Goal: Transaction & Acquisition: Purchase product/service

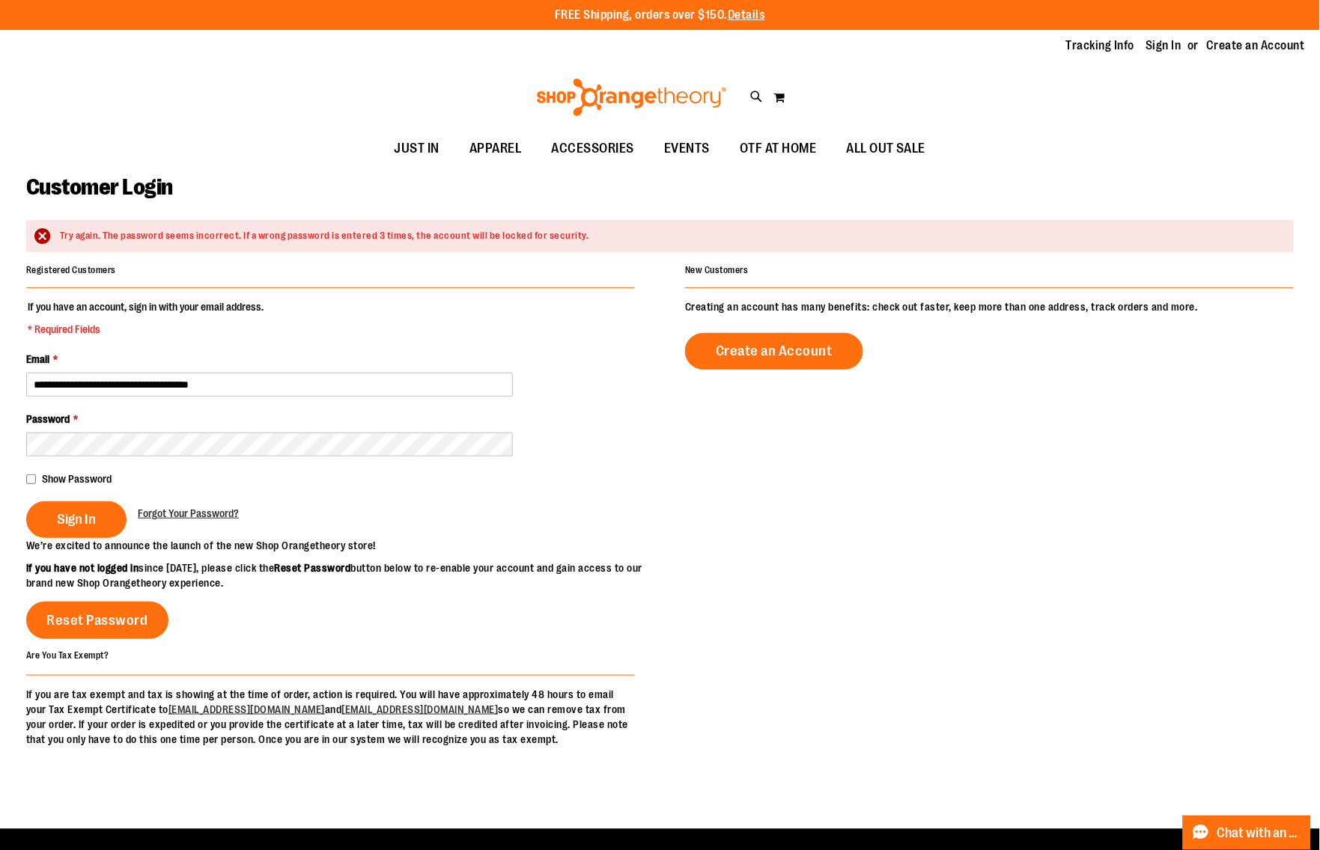
click at [132, 461] on fieldset "**********" at bounding box center [330, 418] width 609 height 239
click at [133, 457] on fieldset "**********" at bounding box center [330, 418] width 609 height 239
click at [26, 502] on button "Sign In" at bounding box center [76, 520] width 100 height 37
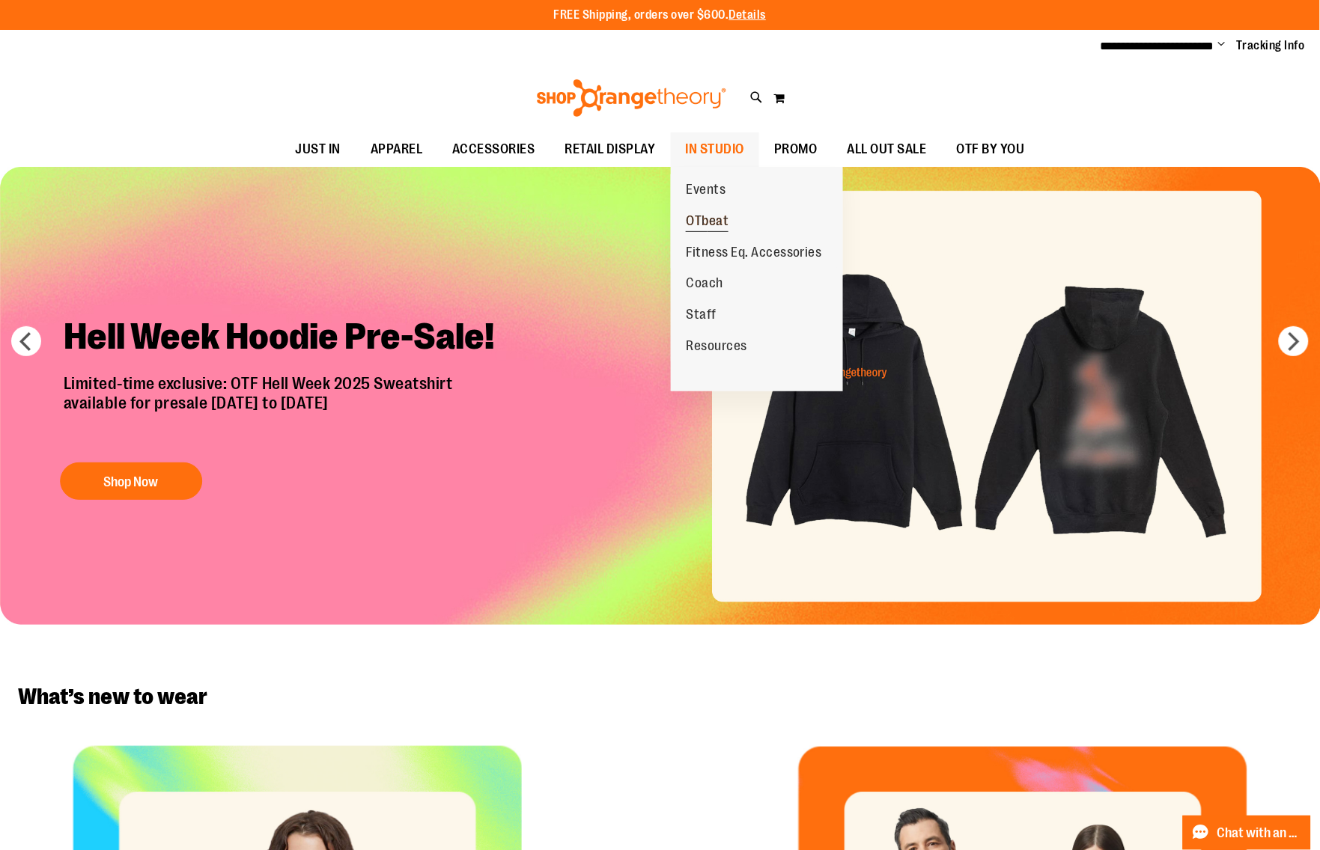
click at [740, 219] on link "OTbeat" at bounding box center [707, 221] width 73 height 31
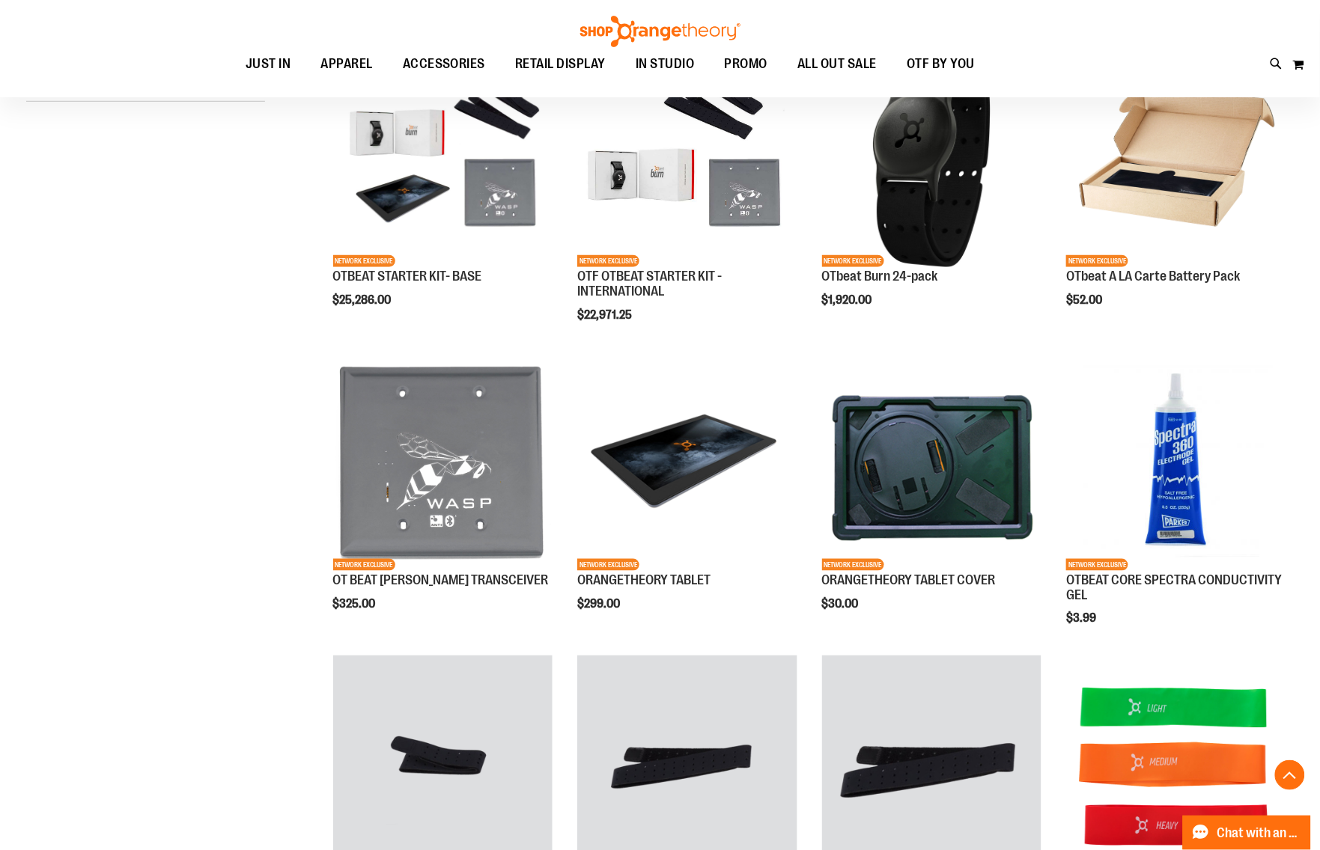
scroll to position [281, 0]
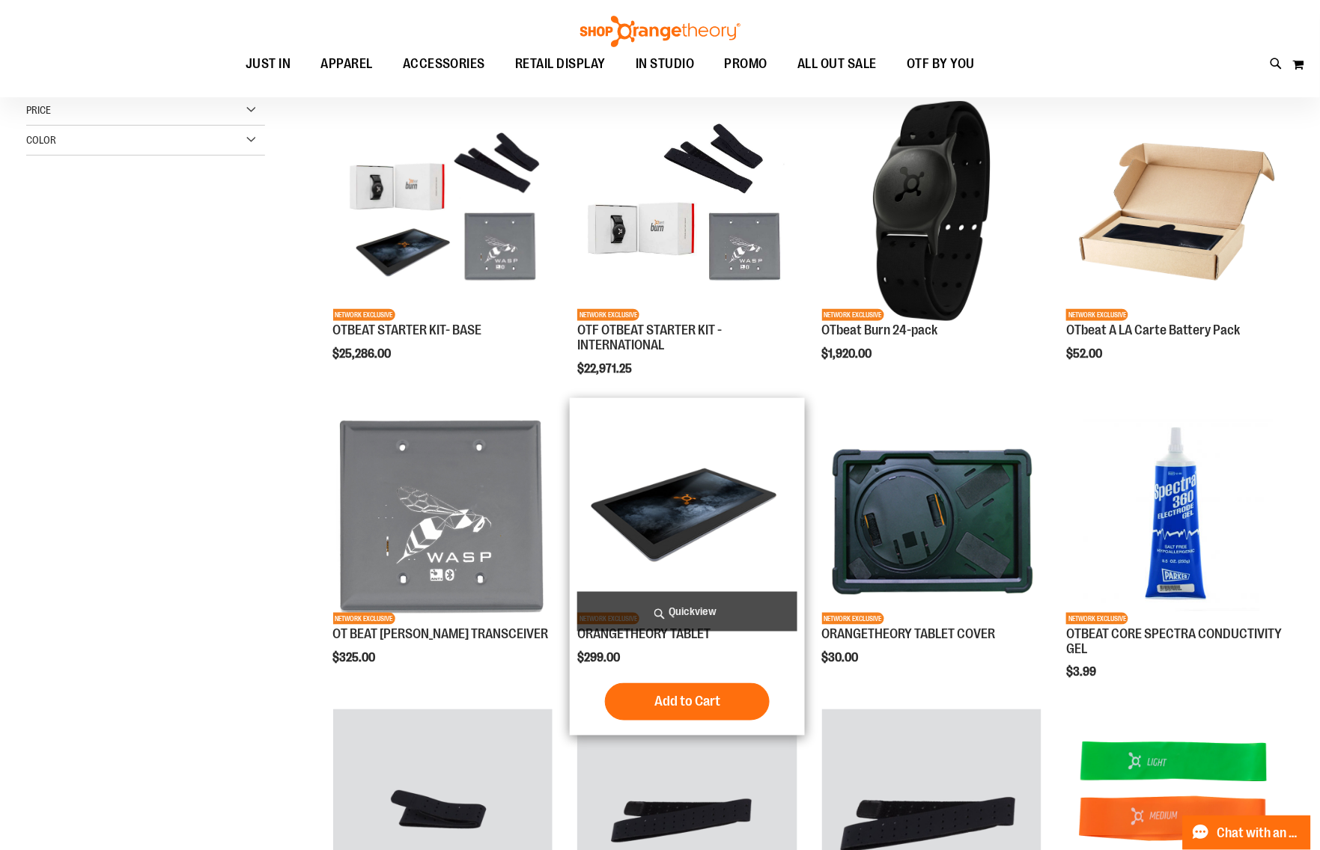
scroll to position [26, 0]
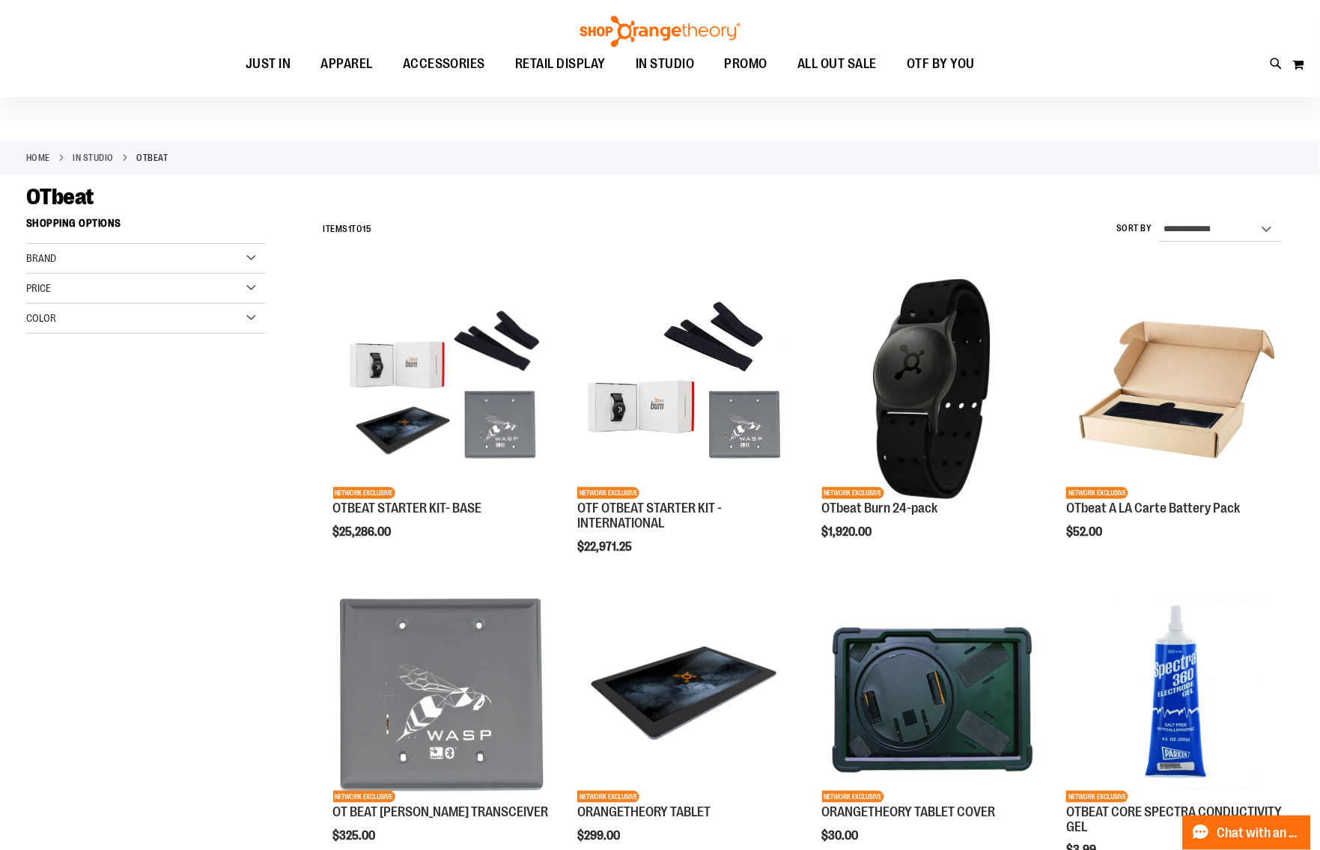
click at [199, 261] on div "Brand" at bounding box center [145, 259] width 239 height 30
click at [184, 261] on div "Brand" at bounding box center [145, 259] width 239 height 30
click at [135, 283] on link "OTBEAT" at bounding box center [136, 289] width 229 height 16
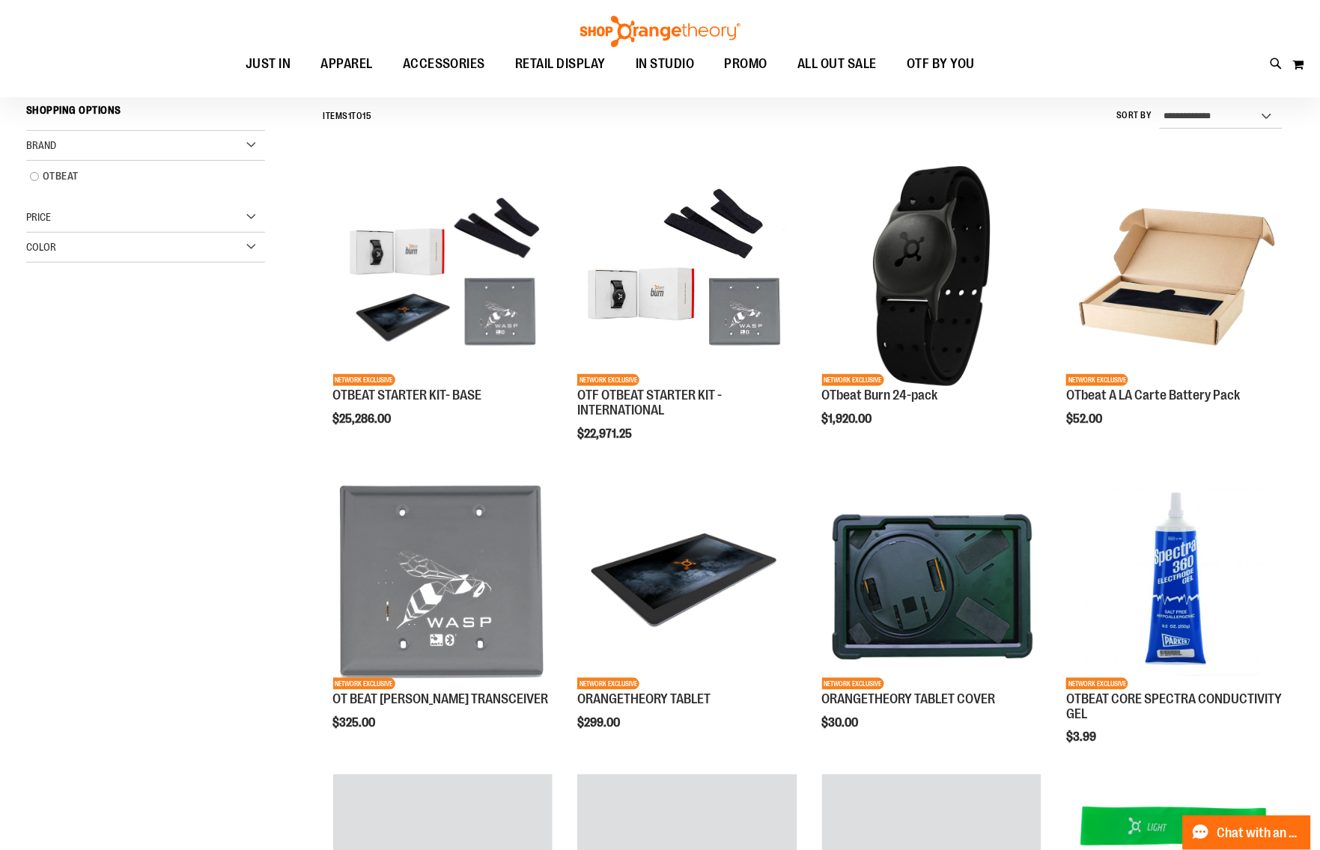
scroll to position [140, 0]
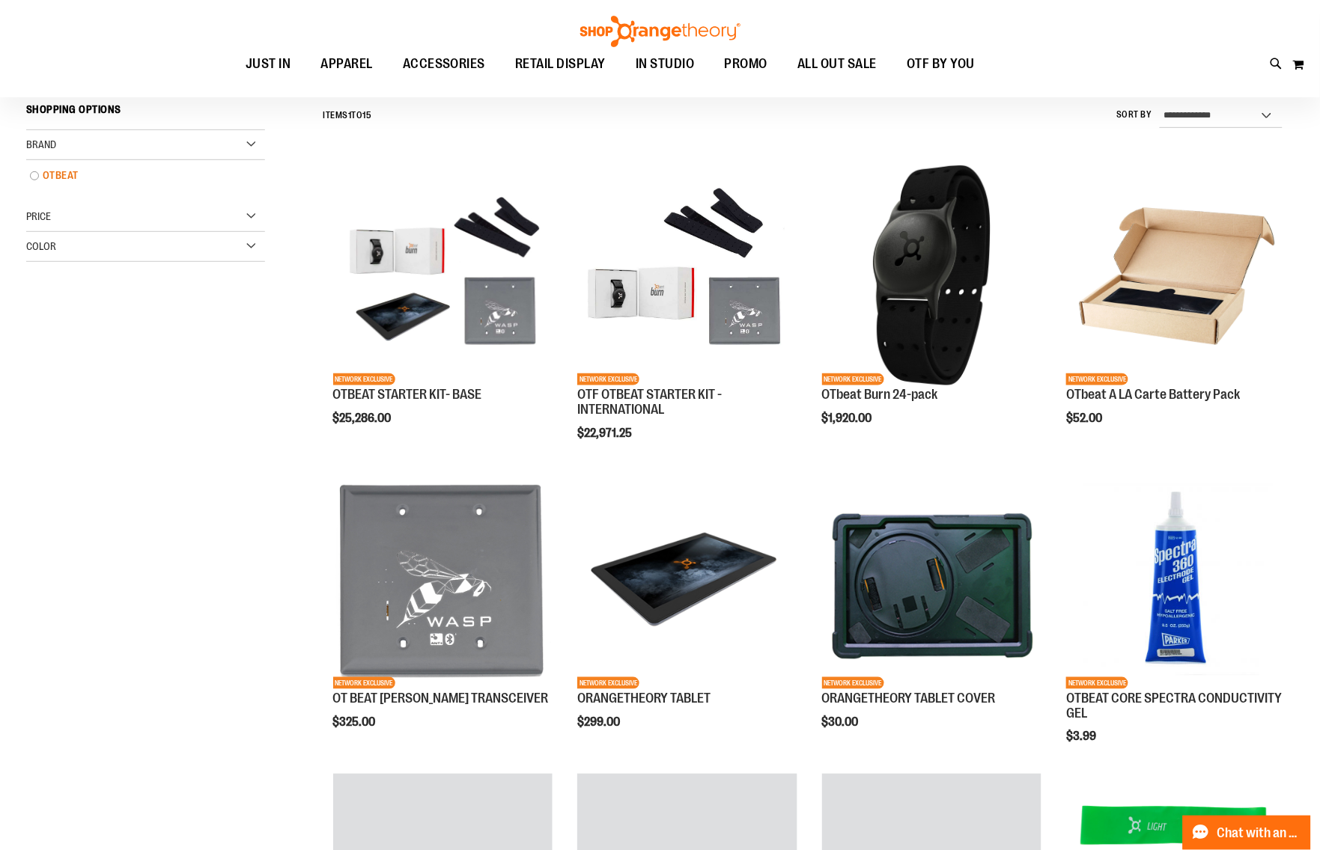
click at [28, 178] on link "OTBEAT" at bounding box center [136, 176] width 229 height 16
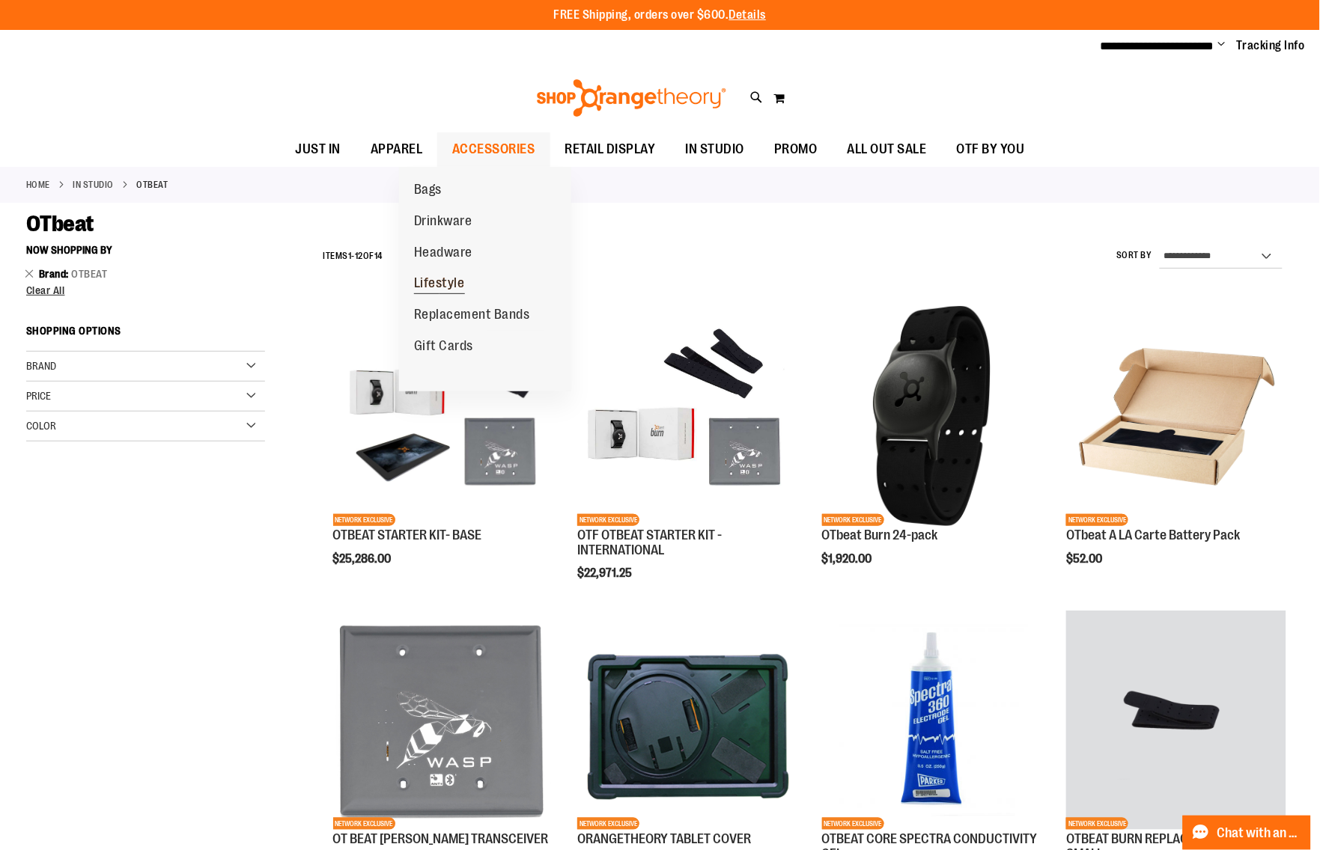
click at [451, 279] on span "Lifestyle" at bounding box center [439, 285] width 51 height 19
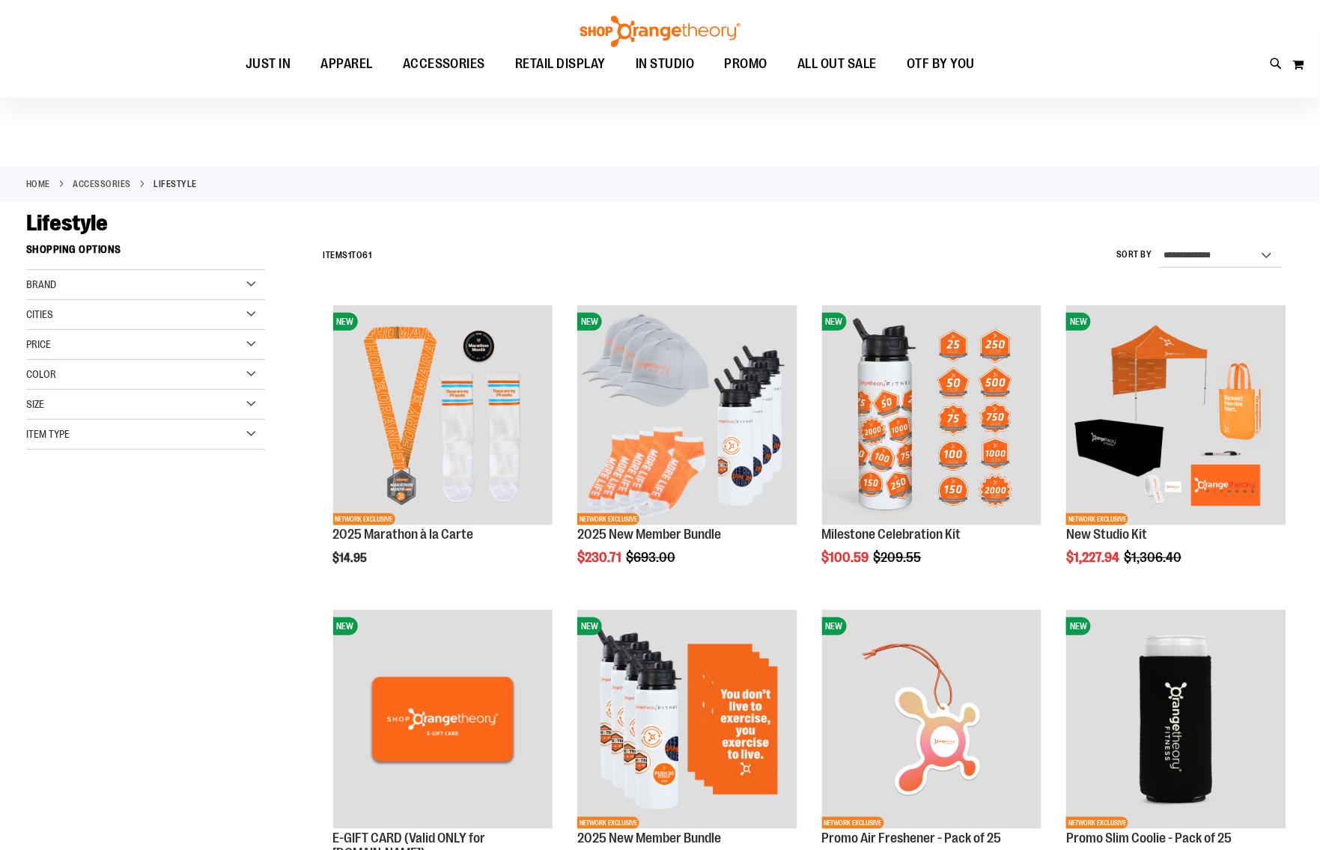
scroll to position [468, 0]
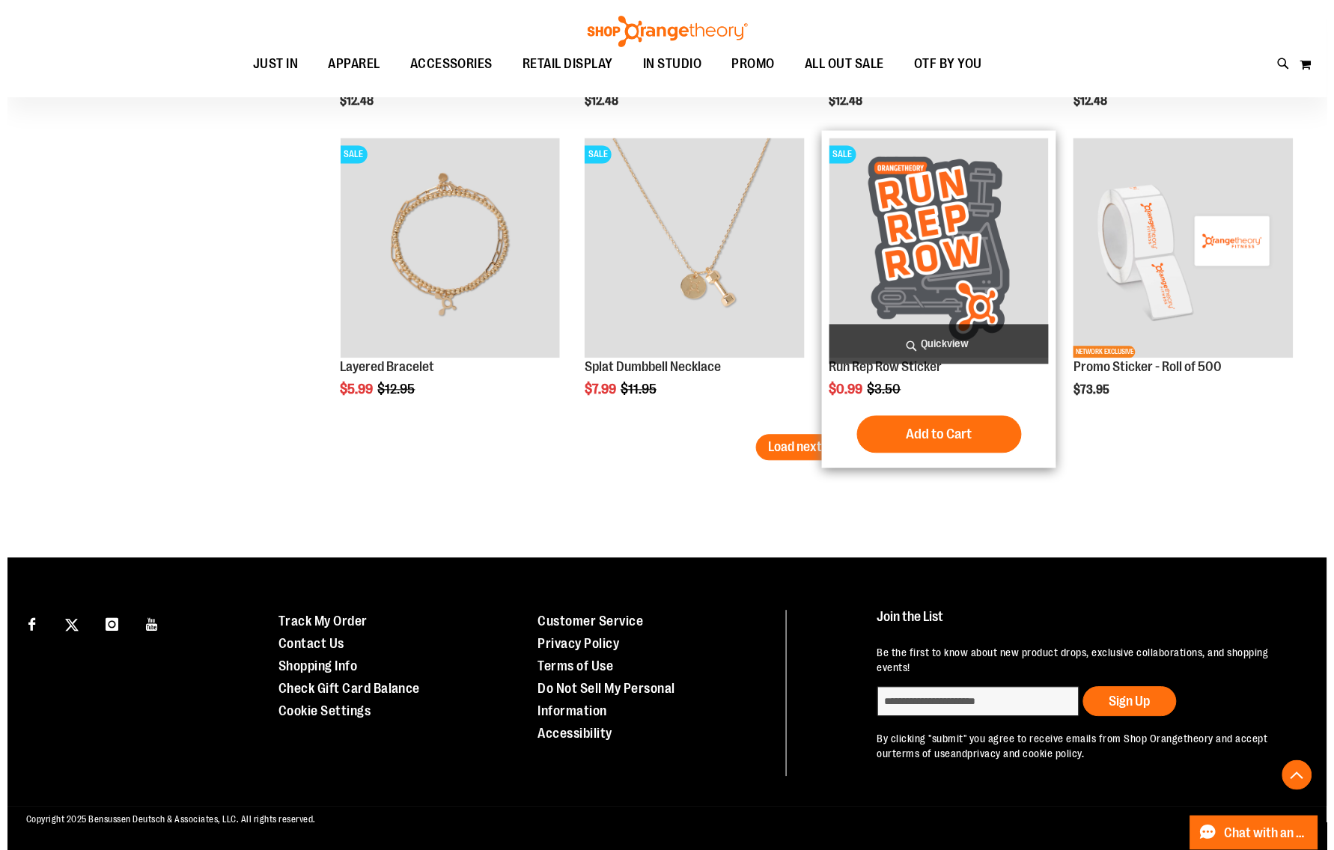
scroll to position [2604, 0]
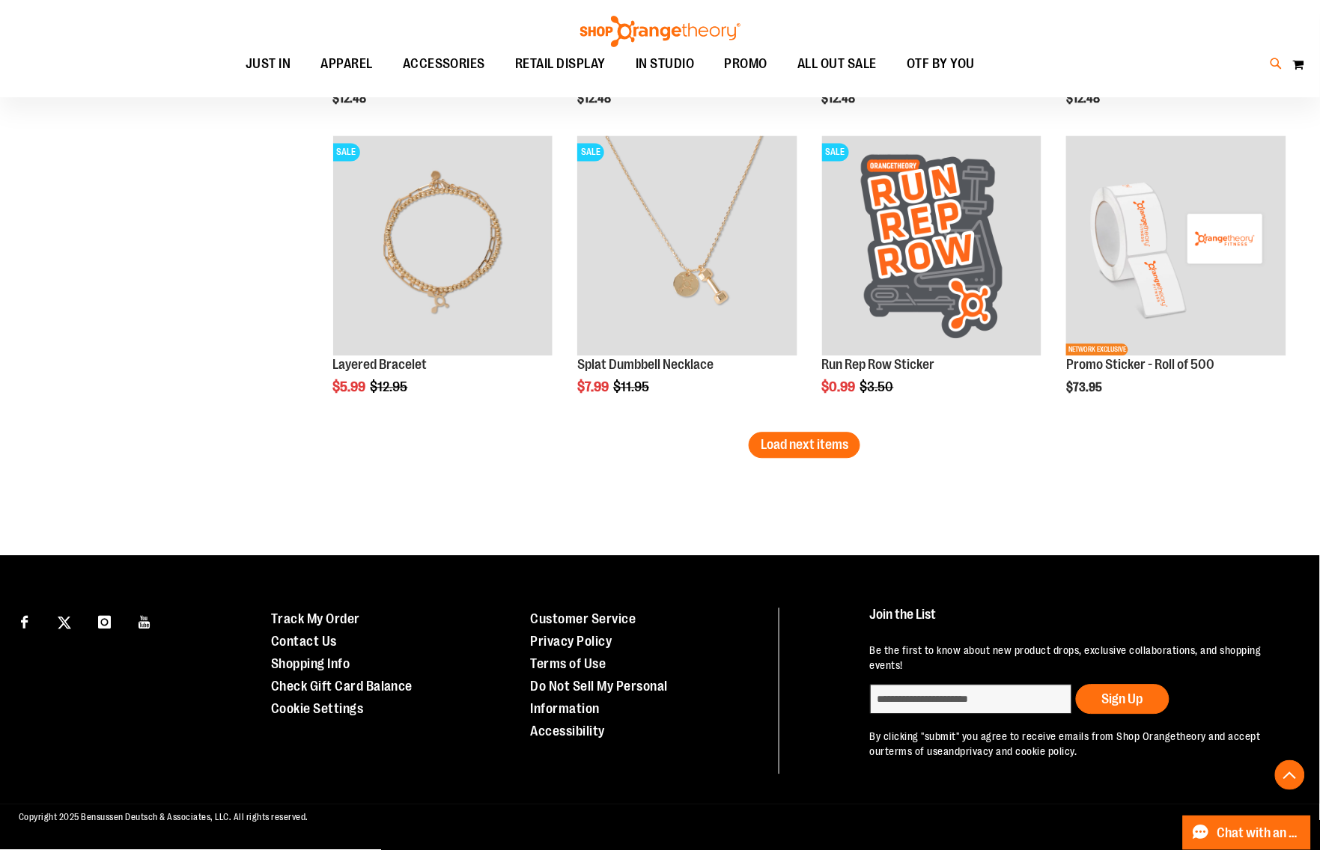
click at [1270, 56] on icon at bounding box center [1276, 63] width 13 height 17
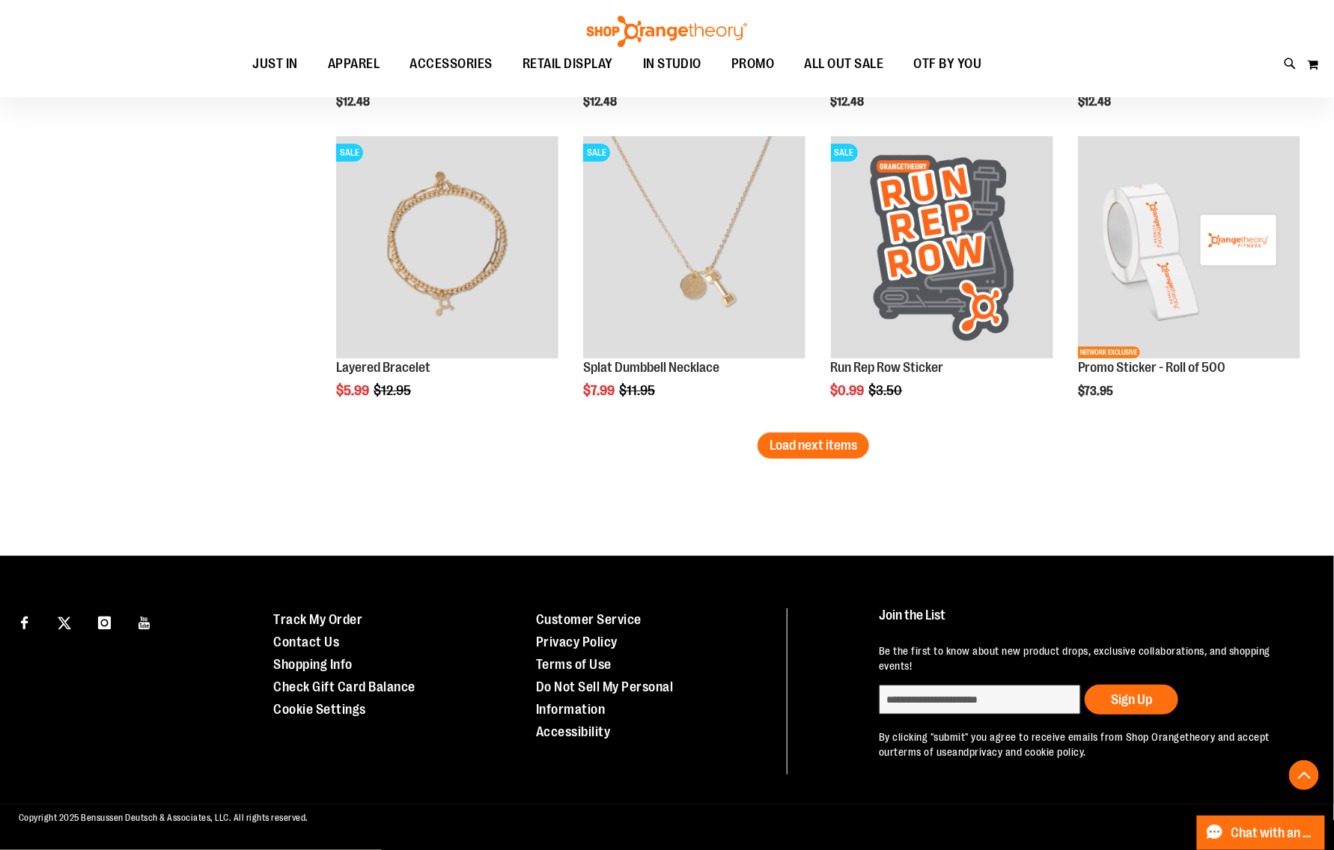
type input "*"
type input "****"
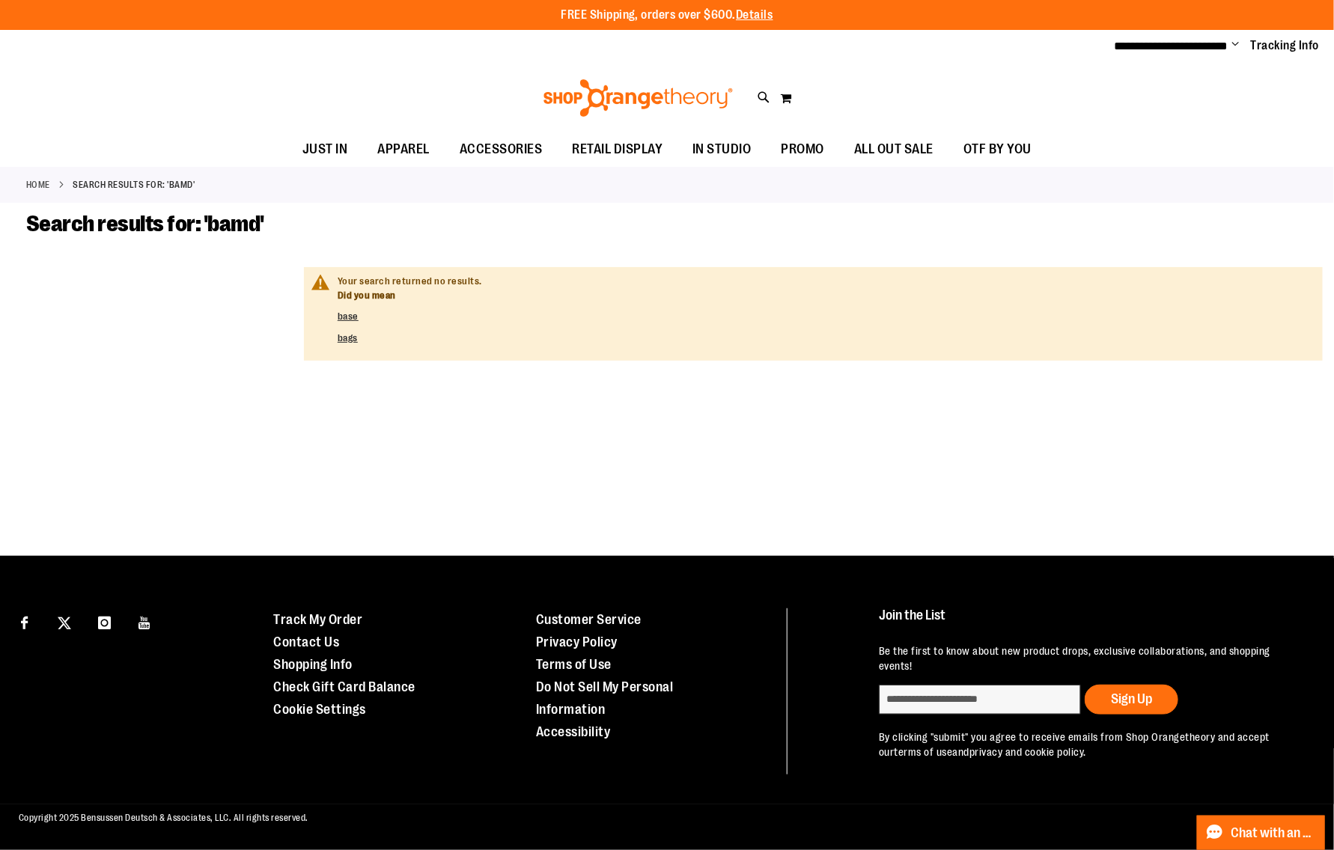
click at [756, 99] on div "Toggle Nav Search **** Popular Suggestions Advanced Search" at bounding box center [667, 98] width 1334 height 69
click at [767, 92] on icon at bounding box center [764, 97] width 13 height 17
type input "****"
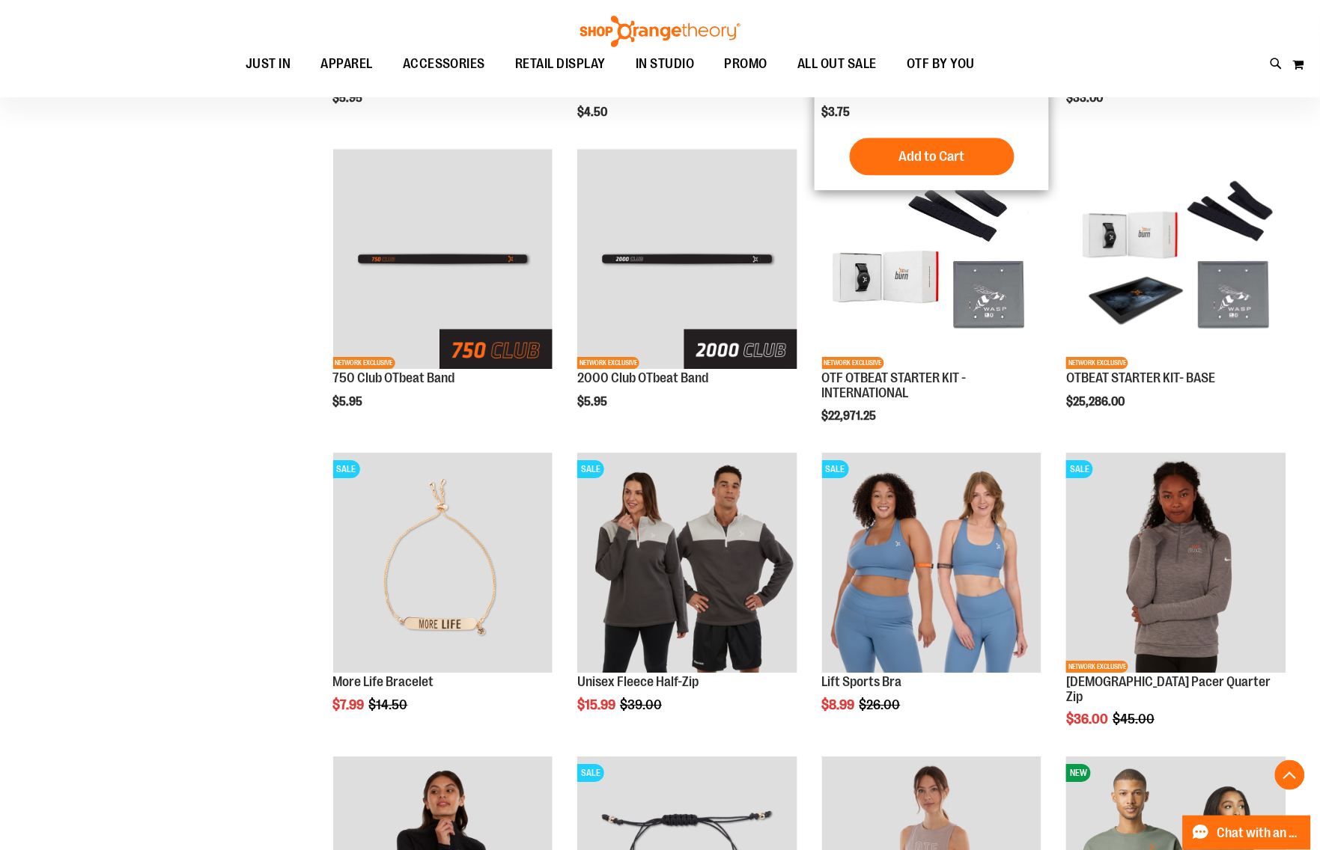
scroll to position [1007, 0]
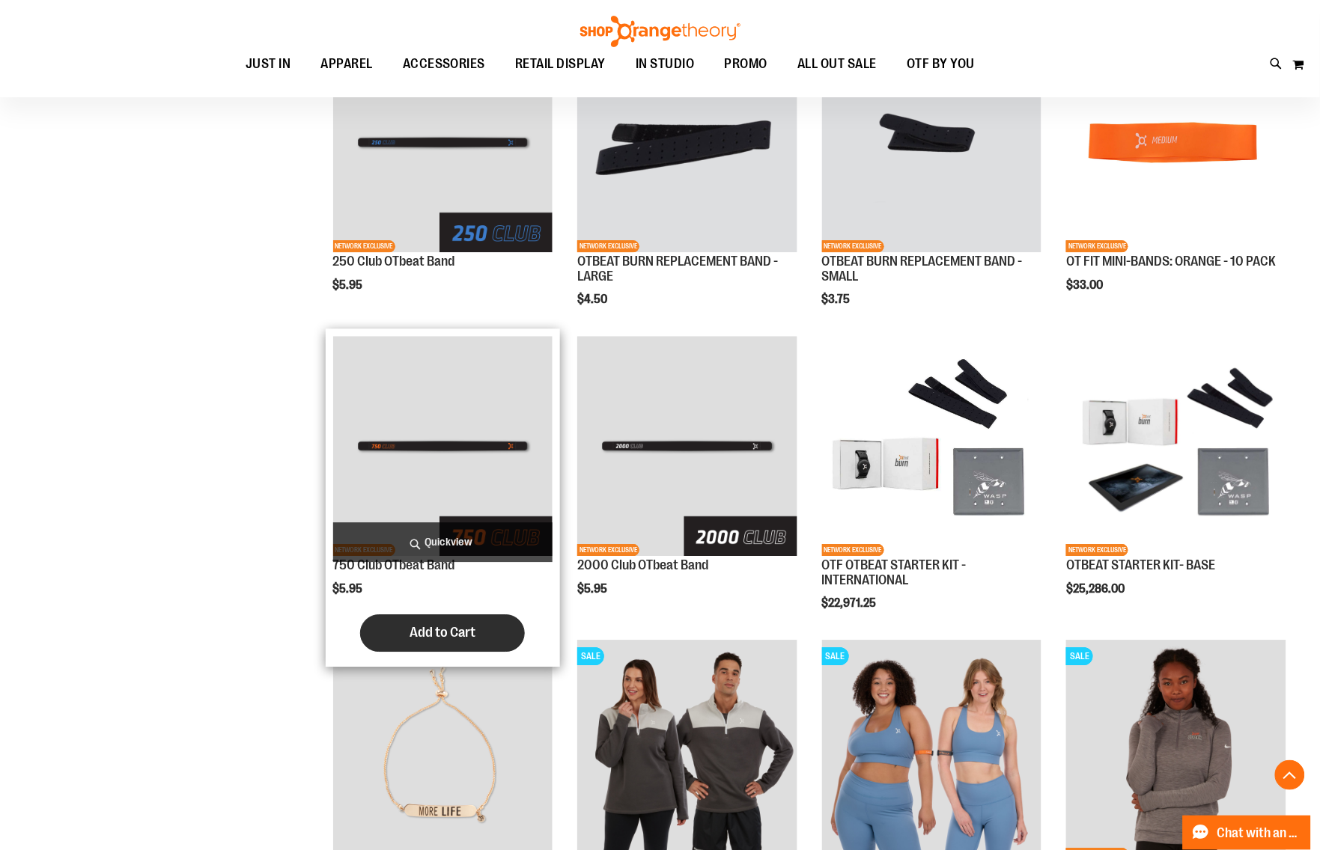
click at [490, 630] on button "Add to Cart" at bounding box center [442, 633] width 165 height 37
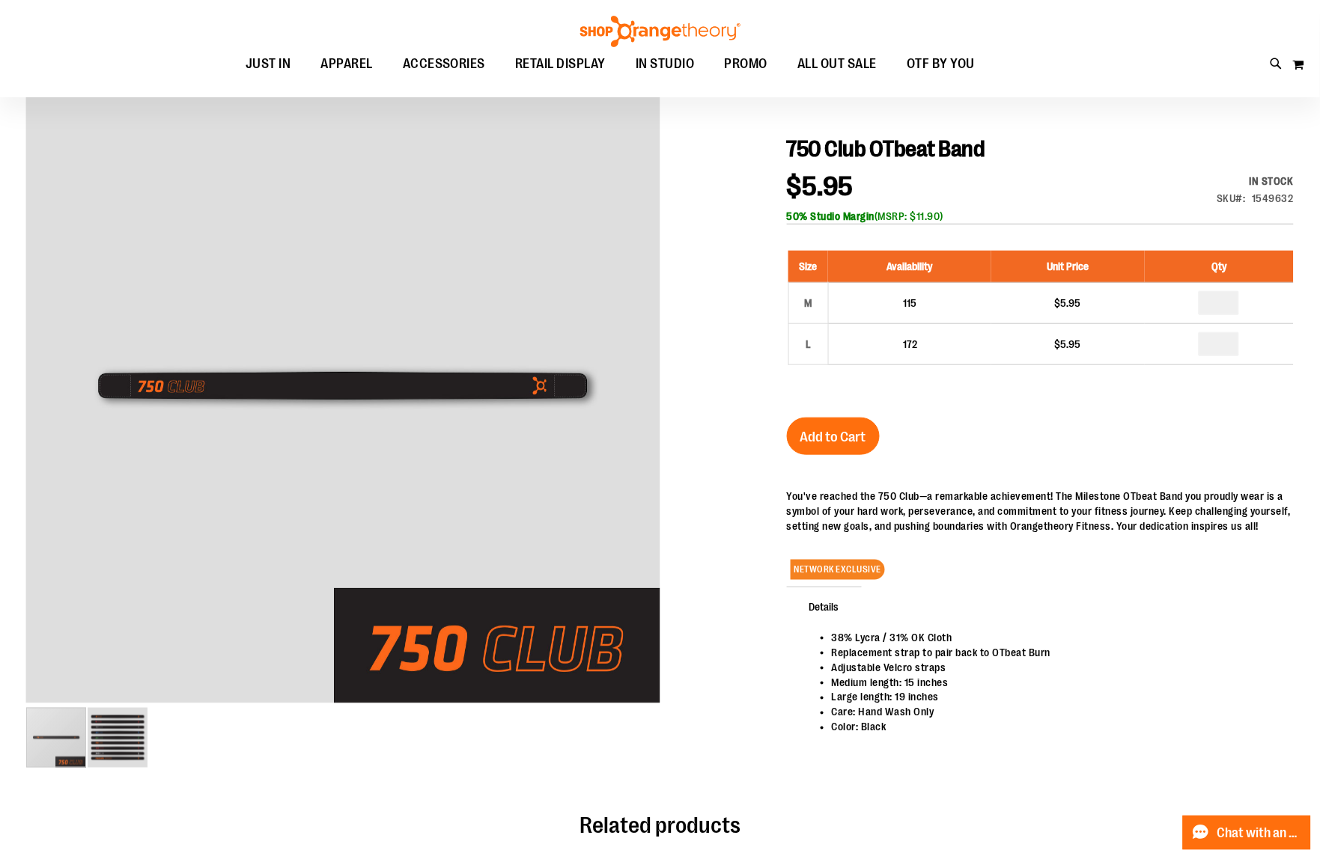
scroll to position [187, 0]
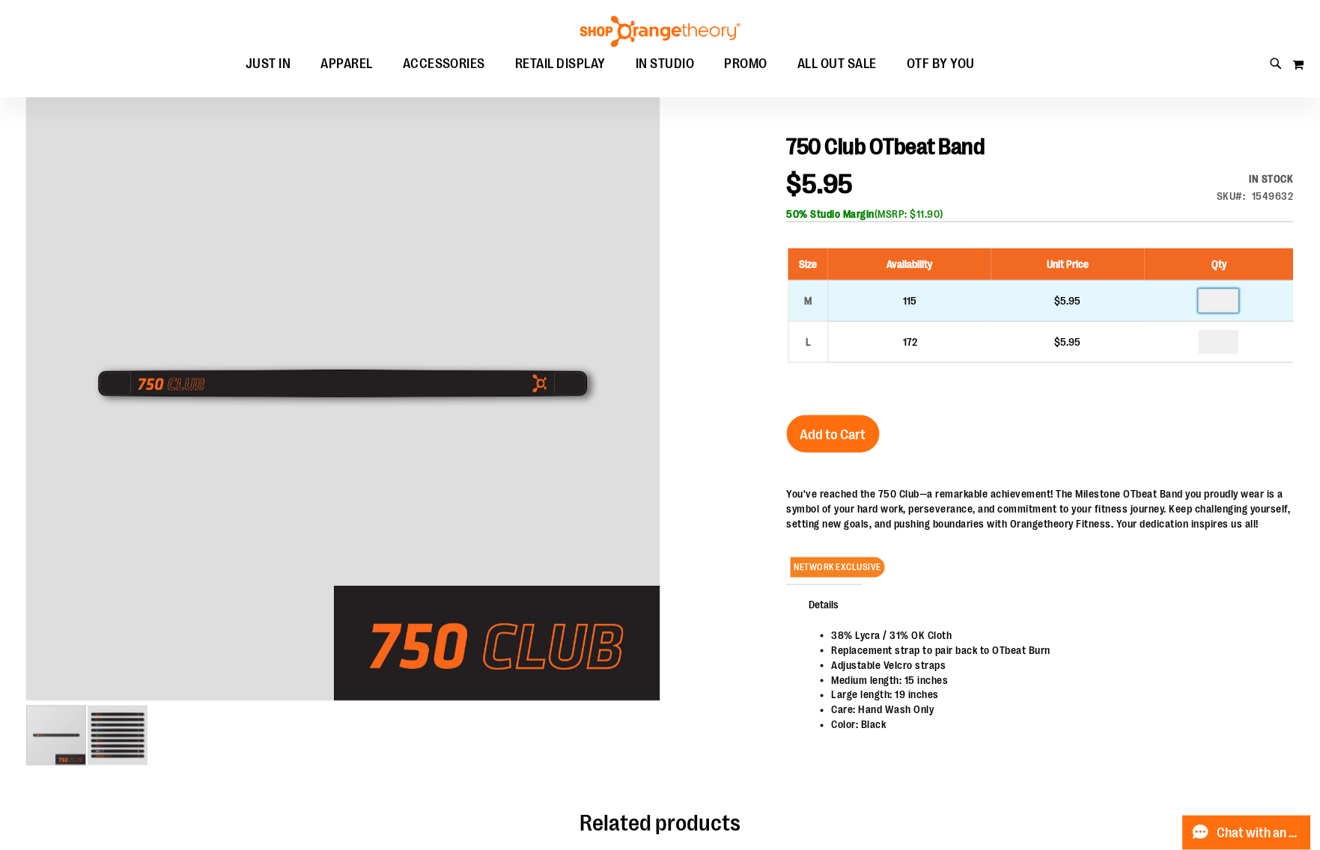
click at [1236, 303] on input "number" at bounding box center [1219, 301] width 40 height 24
type input "*"
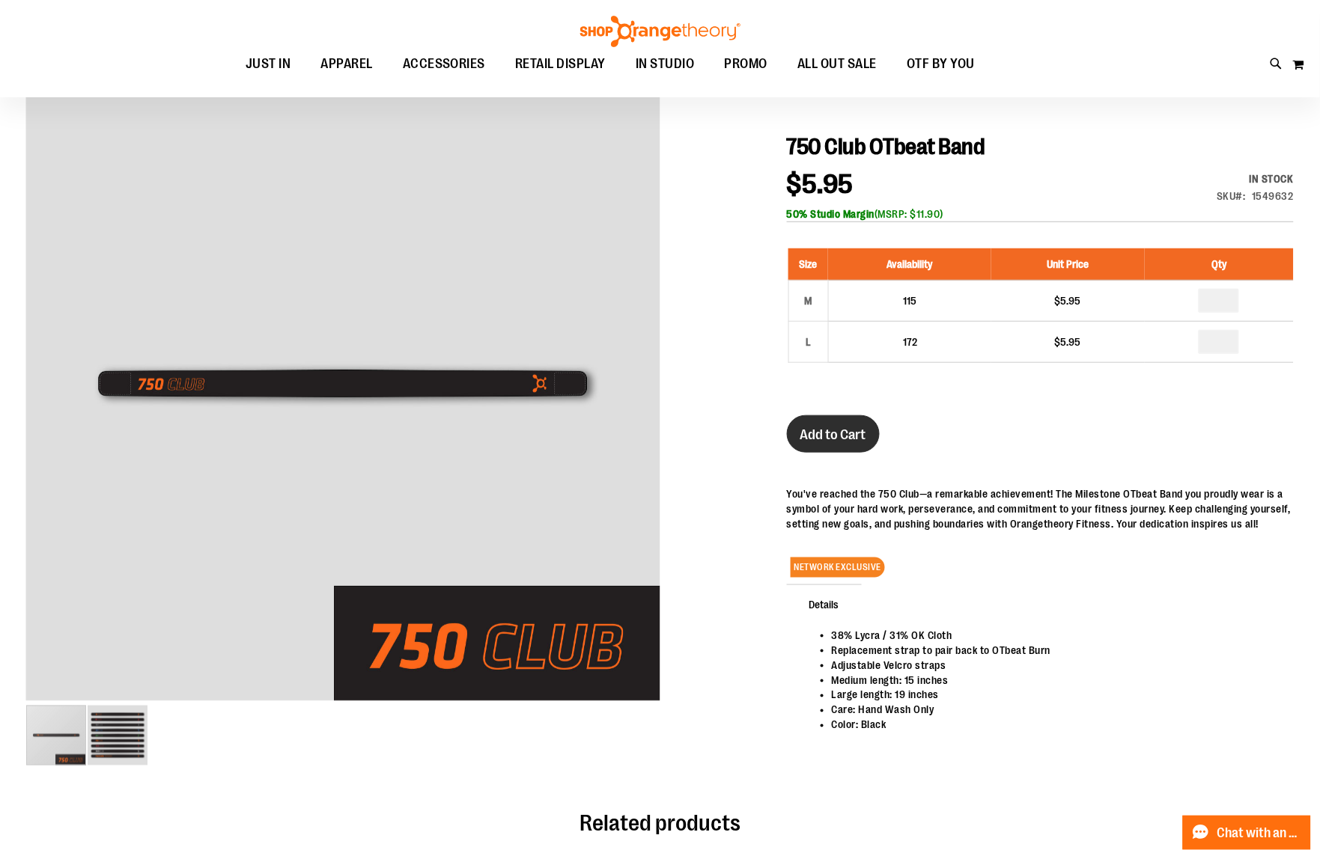
click at [857, 427] on button "Add to Cart" at bounding box center [833, 433] width 93 height 37
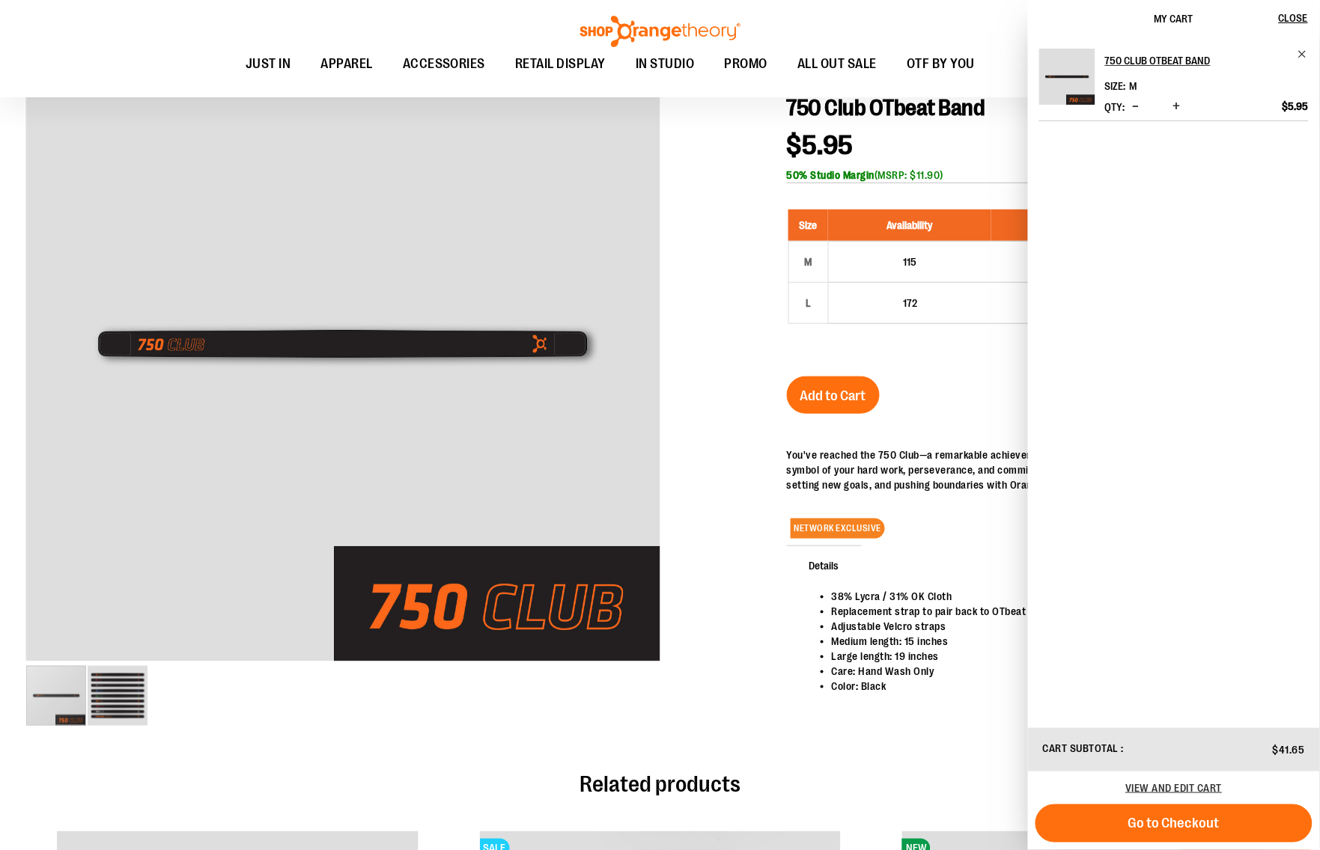
click at [1139, 111] on span "Decrease product quantity" at bounding box center [1136, 106] width 7 height 15
click at [1139, 110] on span "Decrease product quantity" at bounding box center [1136, 106] width 7 height 15
click at [1139, 103] on span "Decrease product quantity" at bounding box center [1136, 106] width 7 height 15
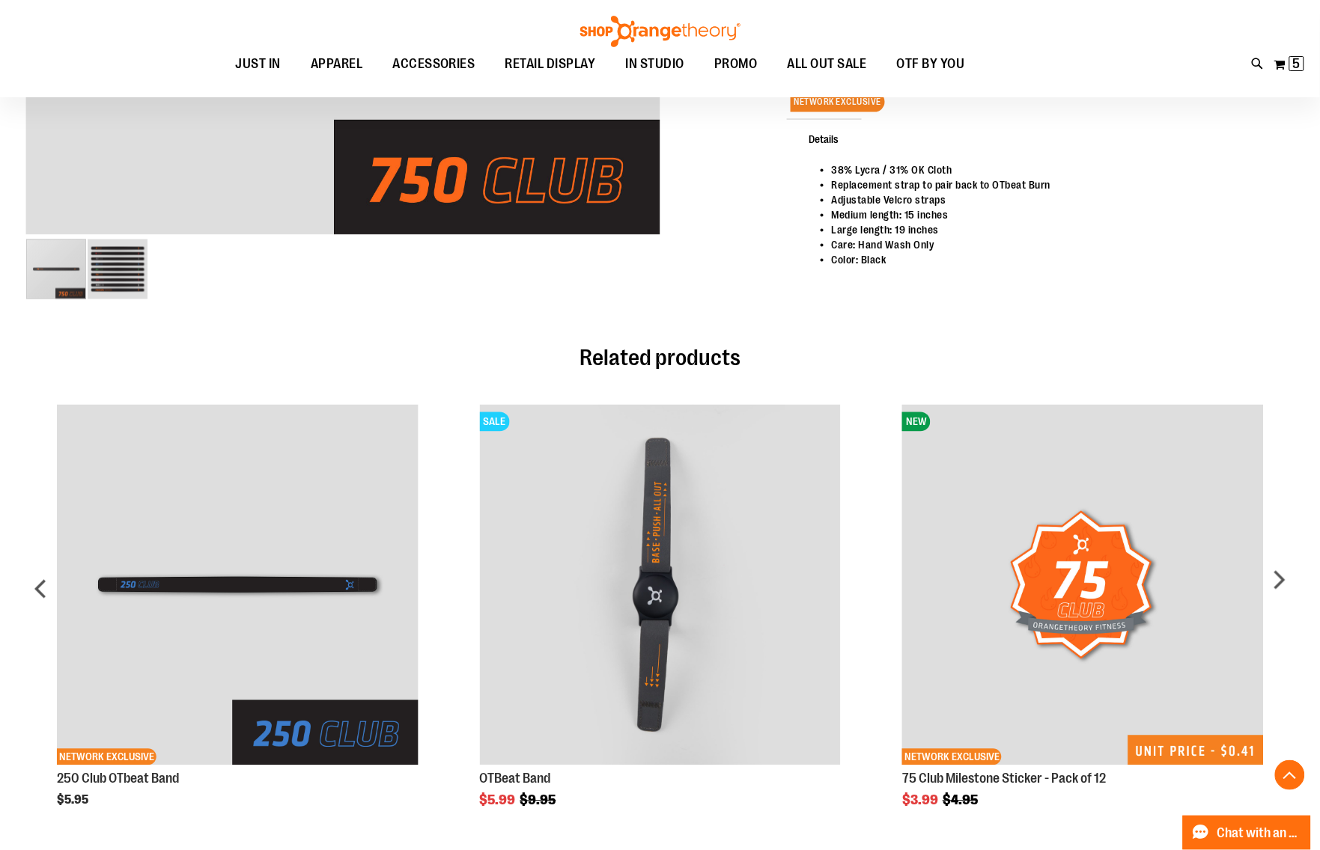
scroll to position [842, 0]
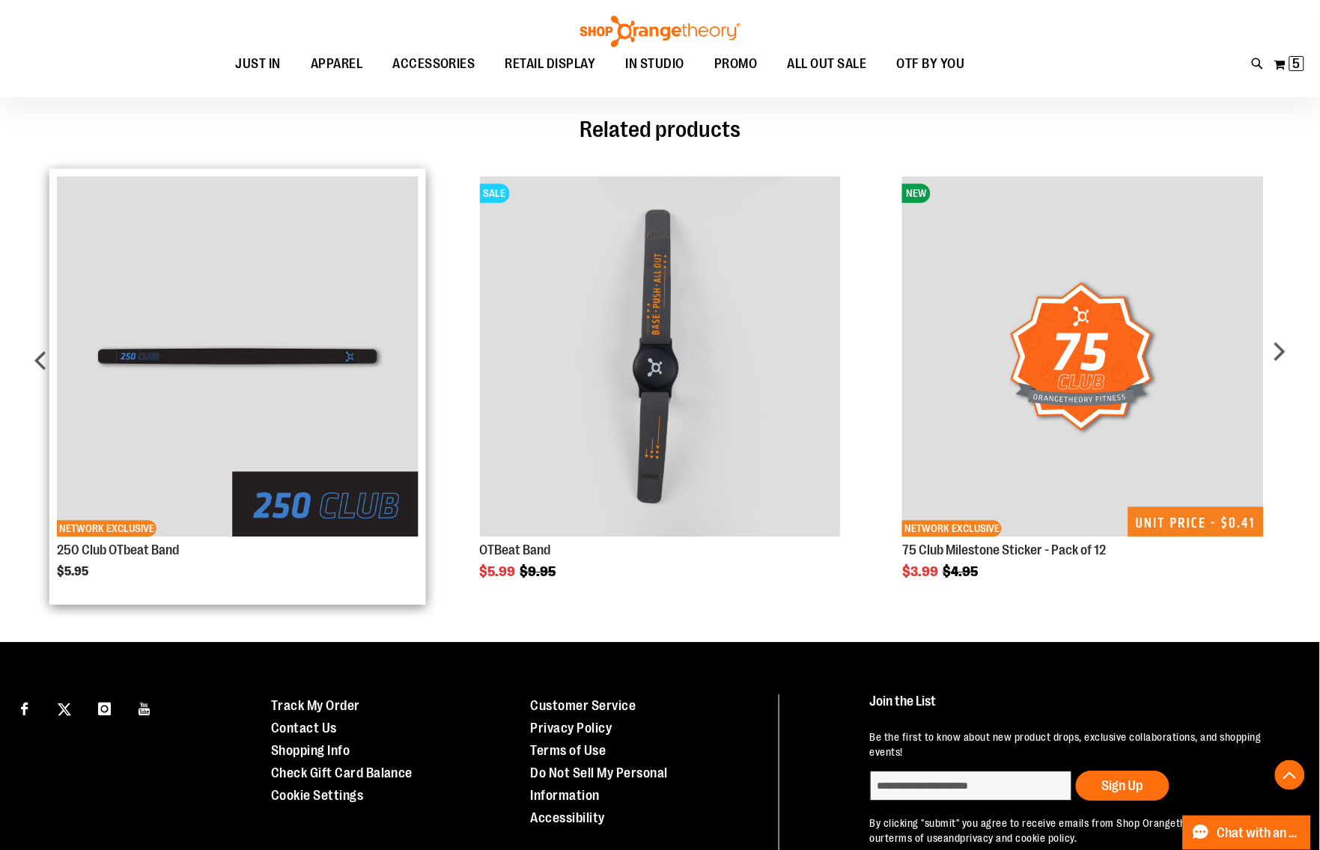
click at [311, 368] on img "Product Page Link" at bounding box center [237, 357] width 361 height 361
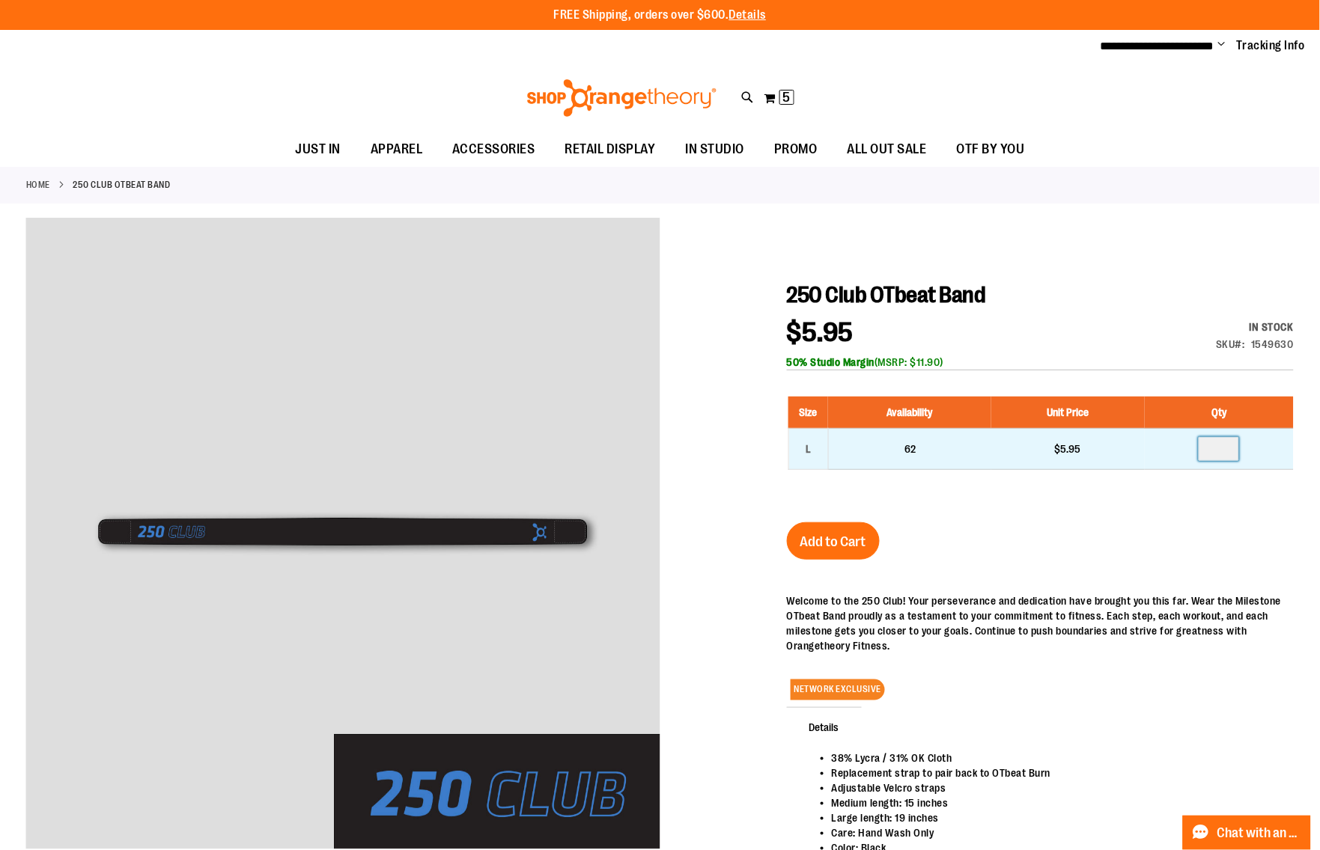
click at [1237, 449] on input "number" at bounding box center [1219, 449] width 40 height 24
type input "*"
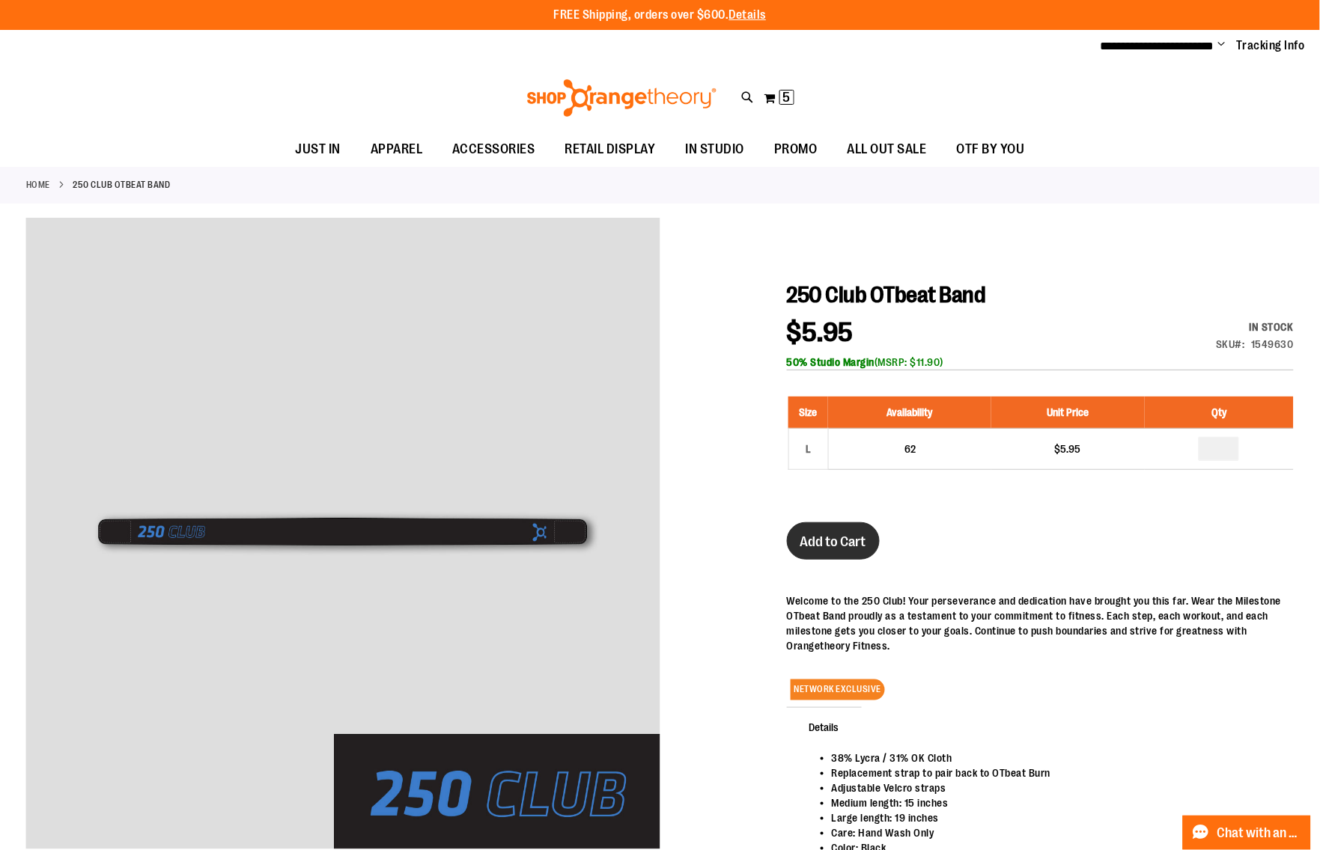
click at [821, 550] on span "Add to Cart" at bounding box center [833, 542] width 66 height 16
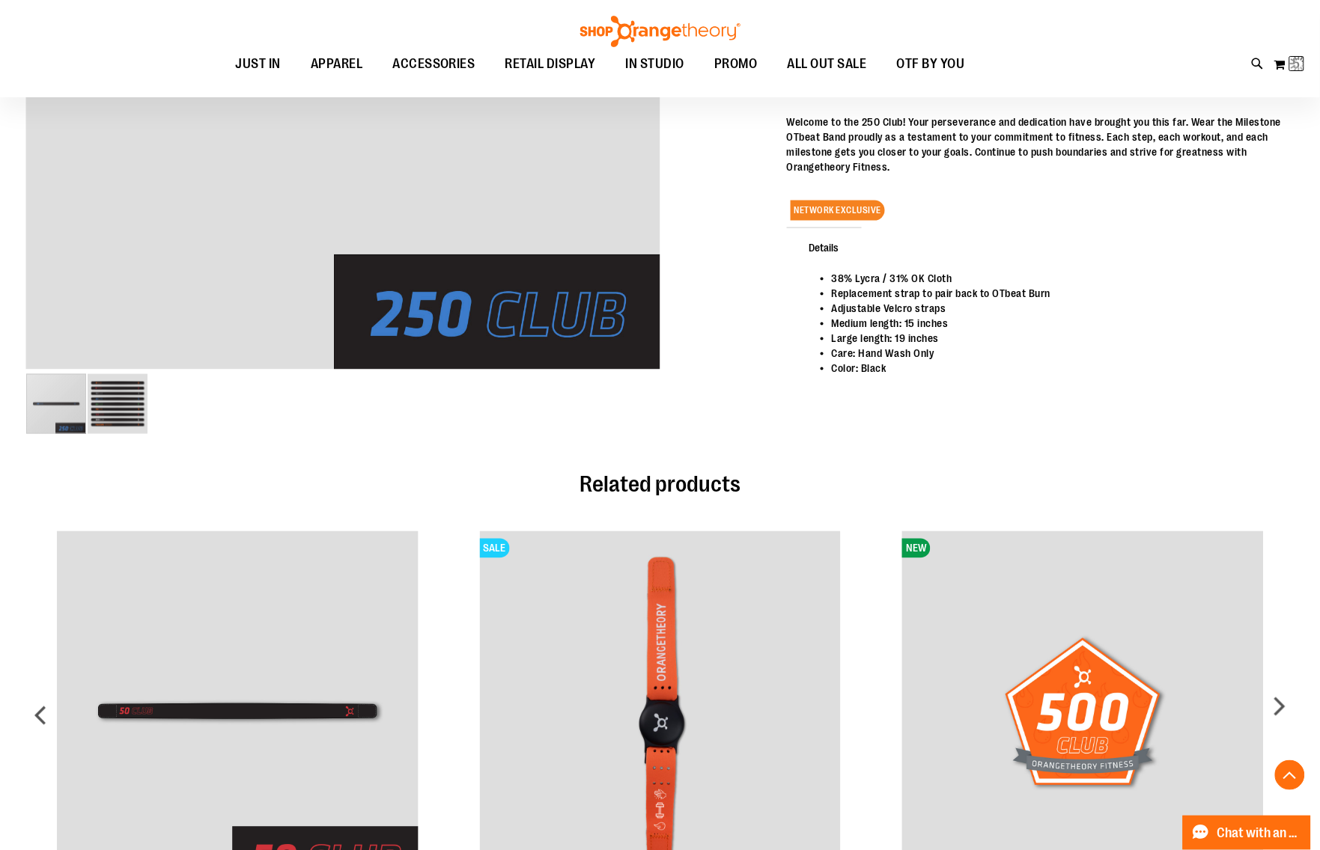
scroll to position [468, 0]
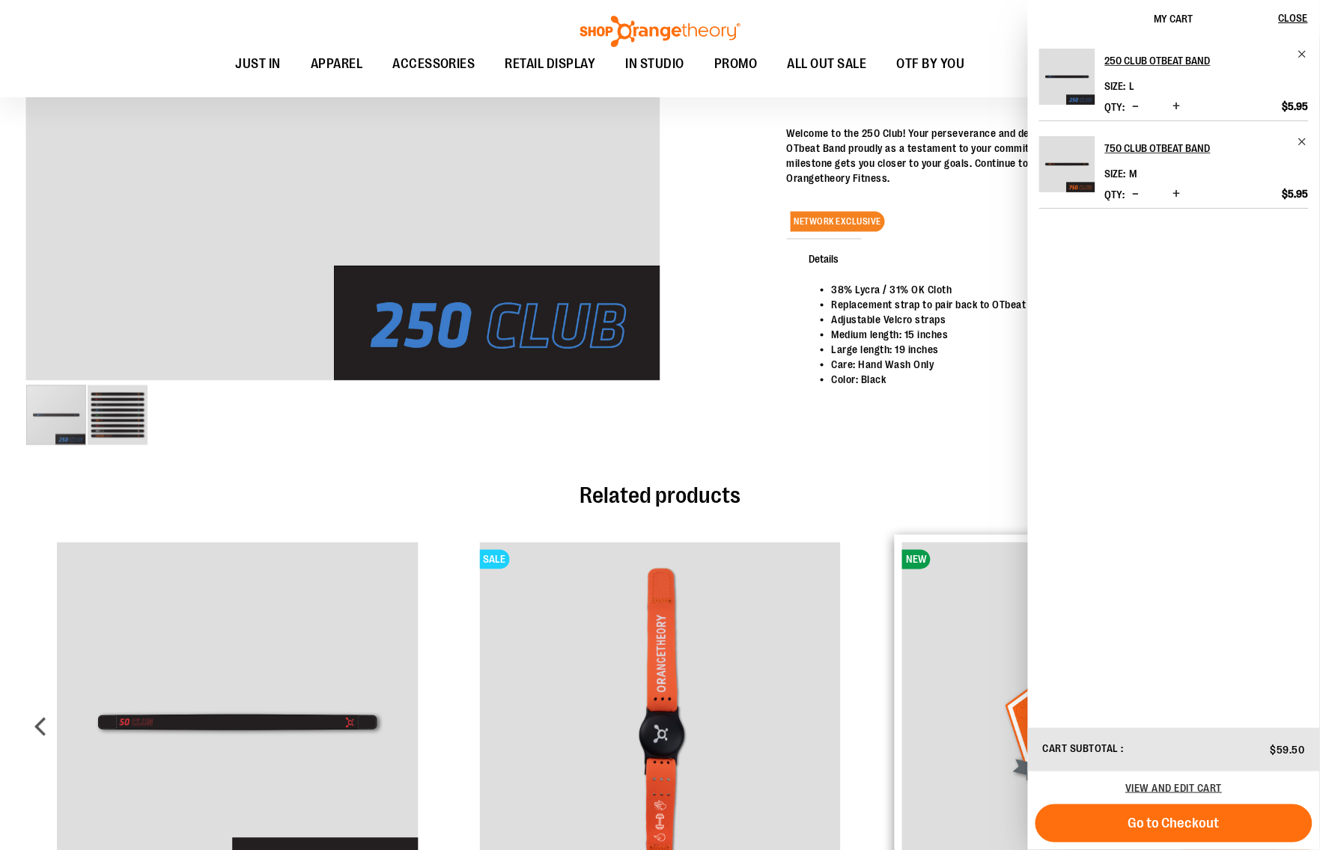
click at [1121, 832] on button "Go to Checkout" at bounding box center [1173, 824] width 277 height 38
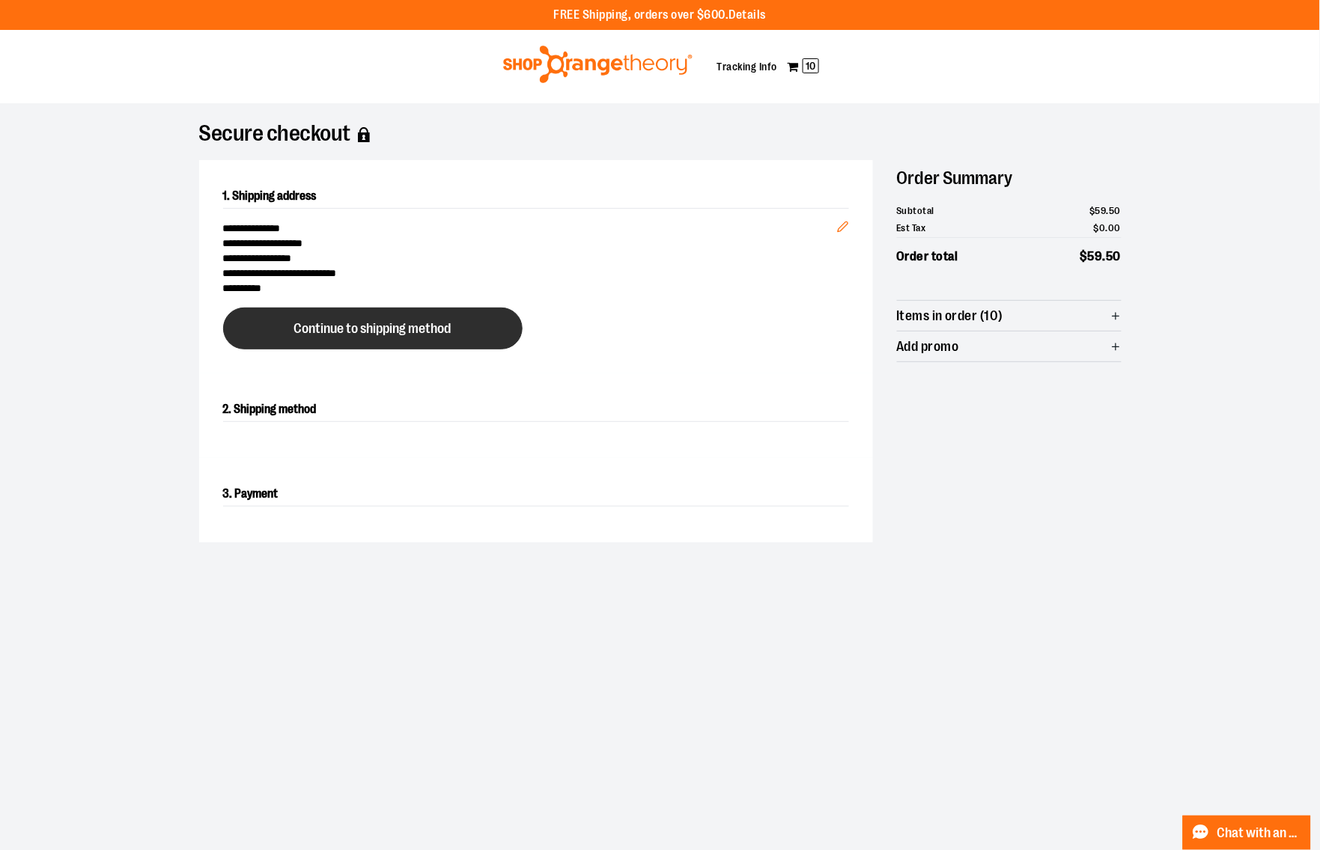
click at [395, 328] on span "Continue to shipping method" at bounding box center [372, 329] width 157 height 14
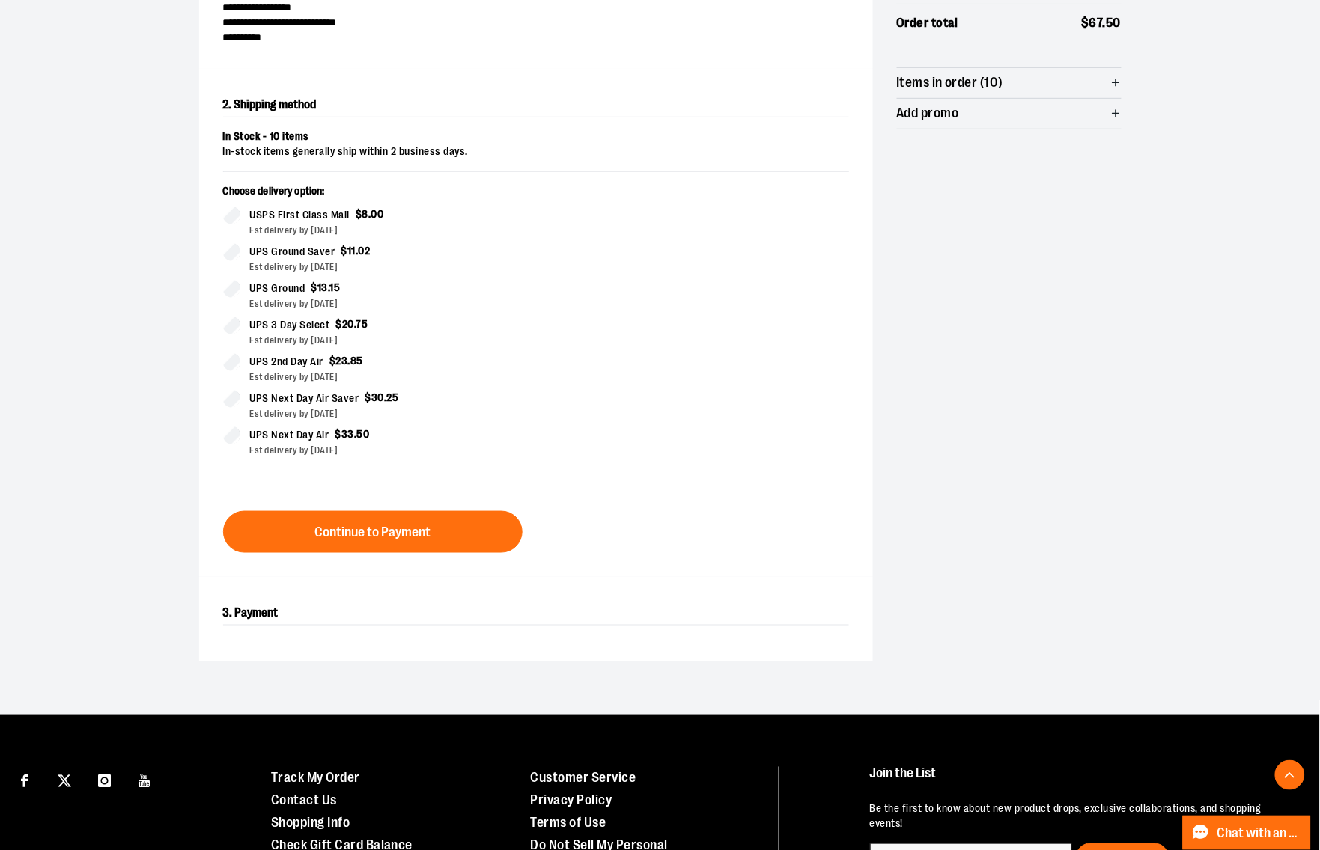
scroll to position [255, 0]
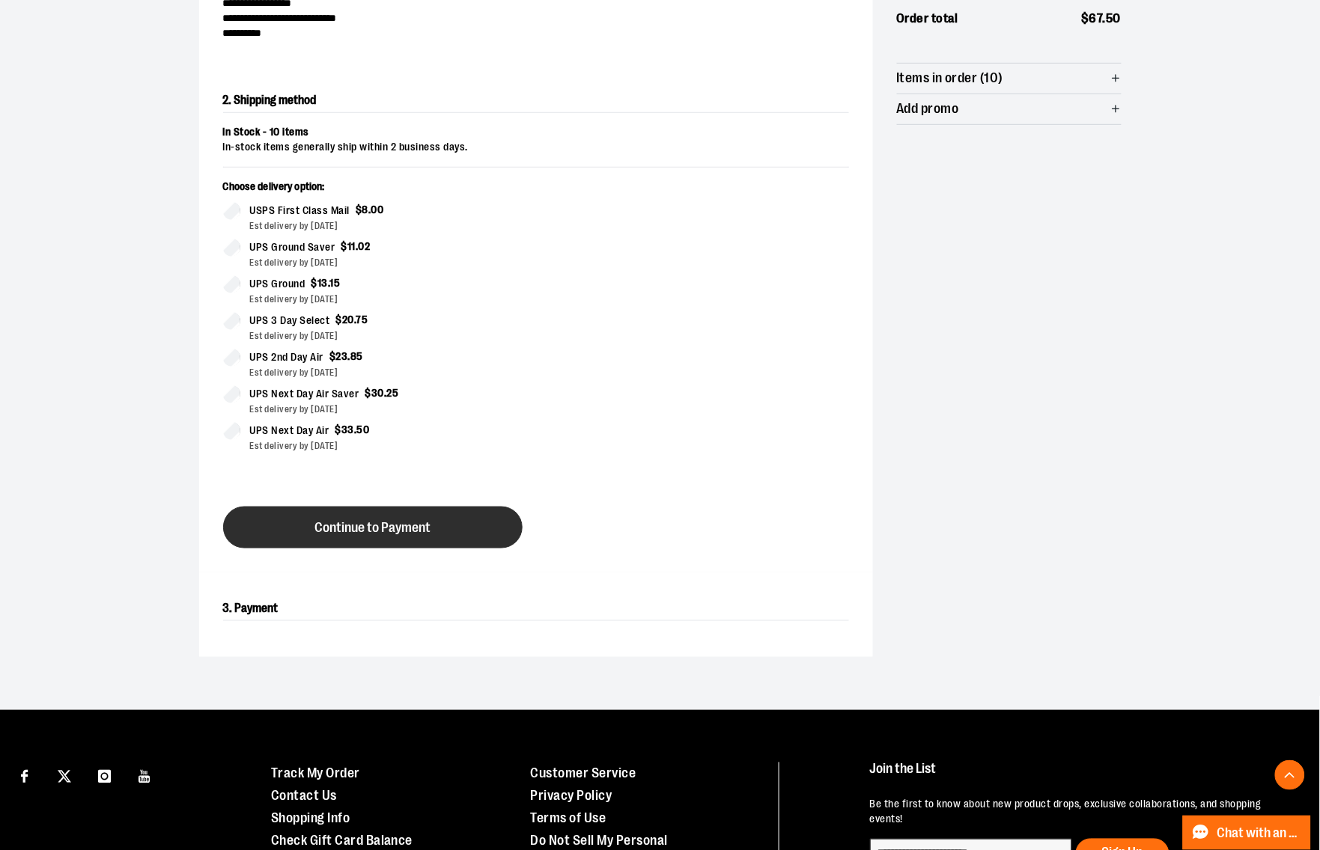
click at [439, 533] on button "Continue to Payment" at bounding box center [372, 528] width 299 height 42
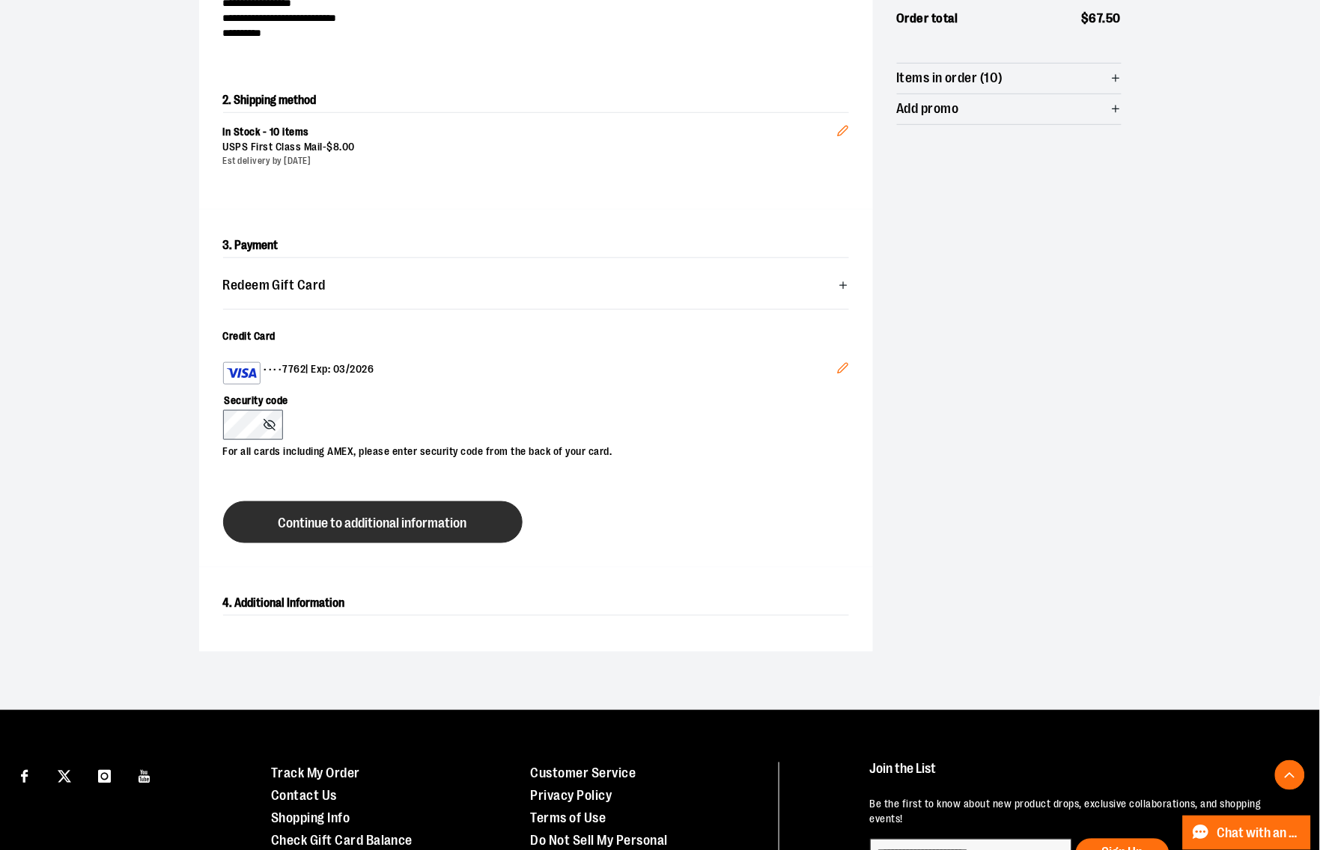
click at [410, 521] on span "Continue to additional information" at bounding box center [372, 524] width 189 height 14
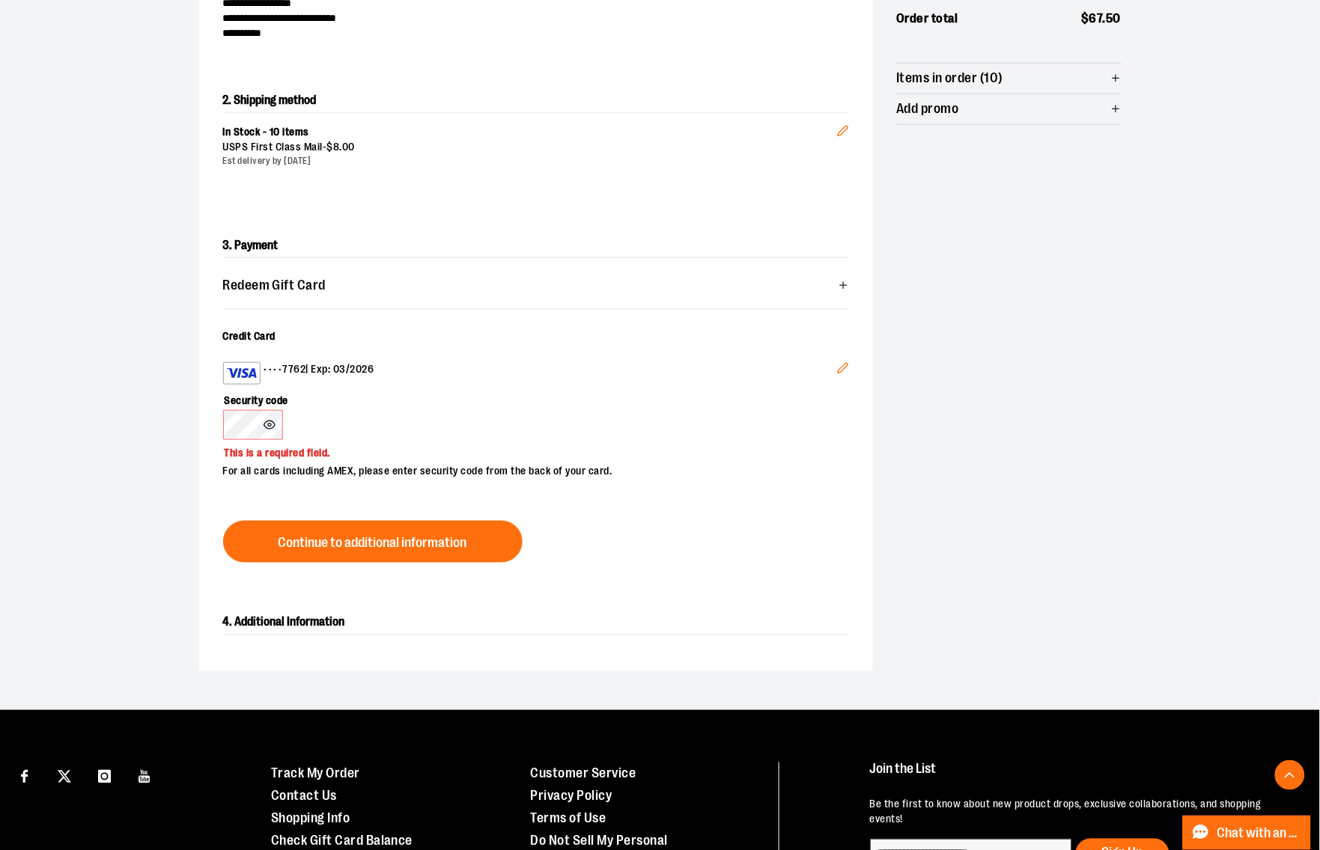
click at [267, 424] on icon at bounding box center [270, 425] width 12 height 12
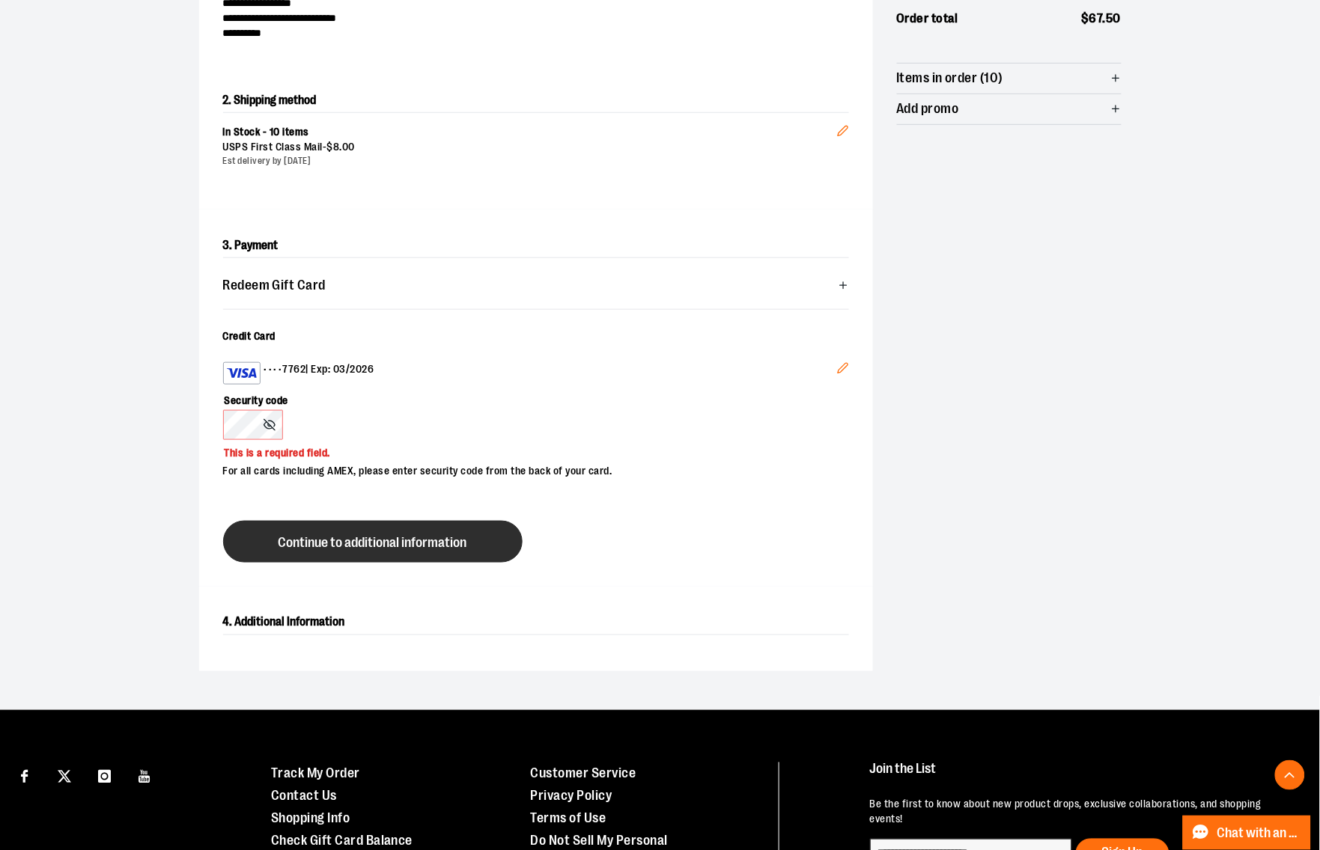
click at [390, 548] on span "Continue to additional information" at bounding box center [372, 543] width 189 height 14
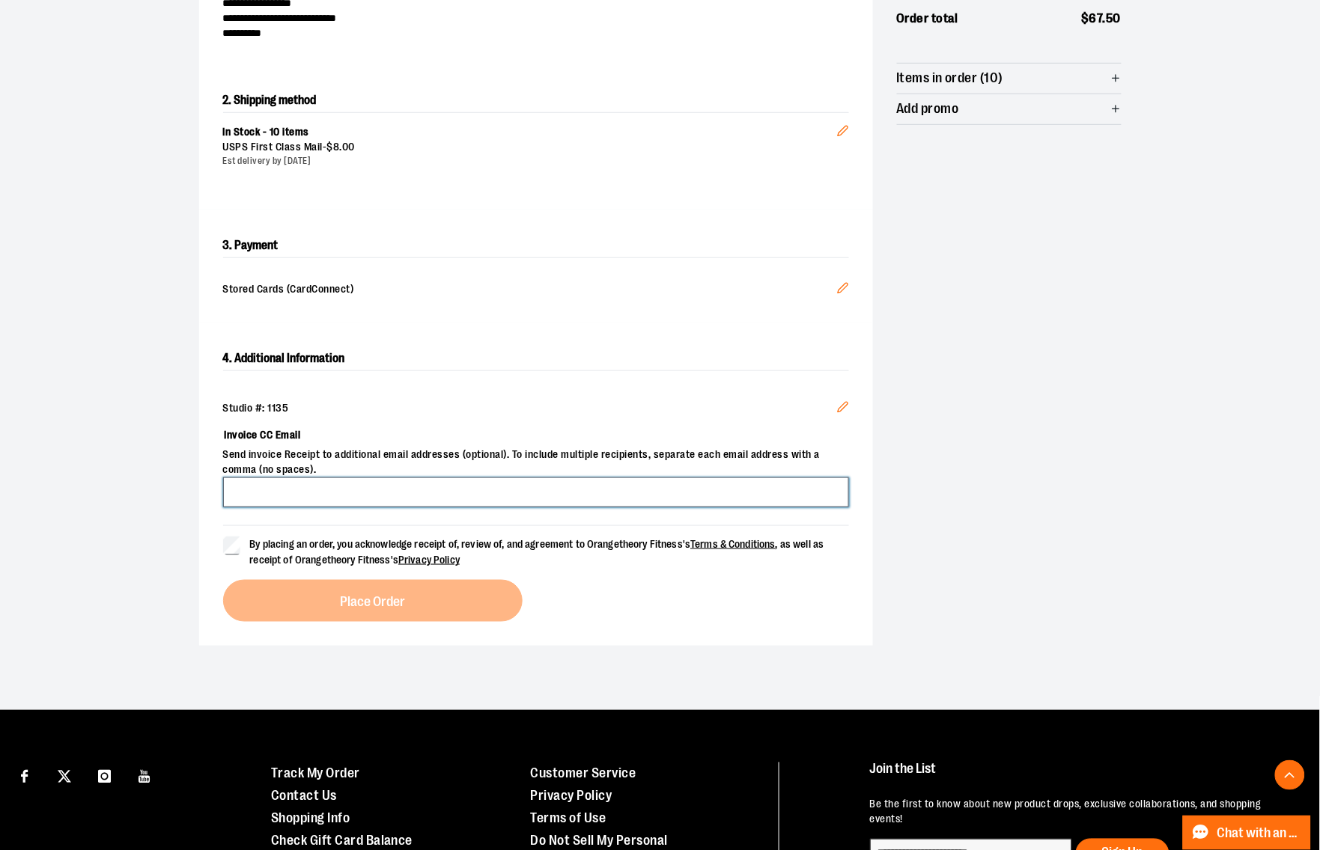
click at [360, 496] on input "Invoice CC Email" at bounding box center [536, 493] width 626 height 30
type input "**********"
click at [241, 550] on label "By placing an order, you acknowledge receipt of, review of, and agreement to Or…" at bounding box center [536, 552] width 626 height 31
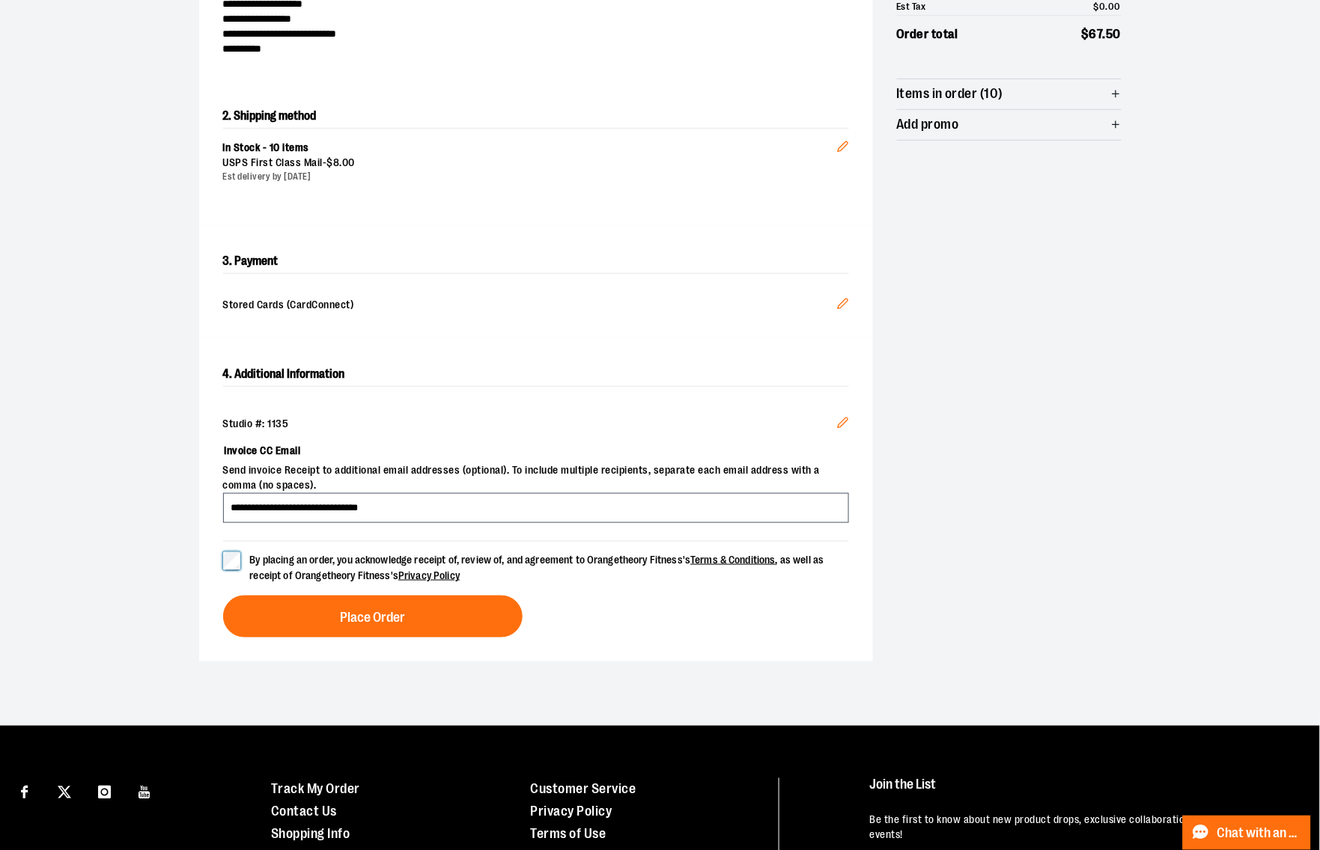
scroll to position [281, 0]
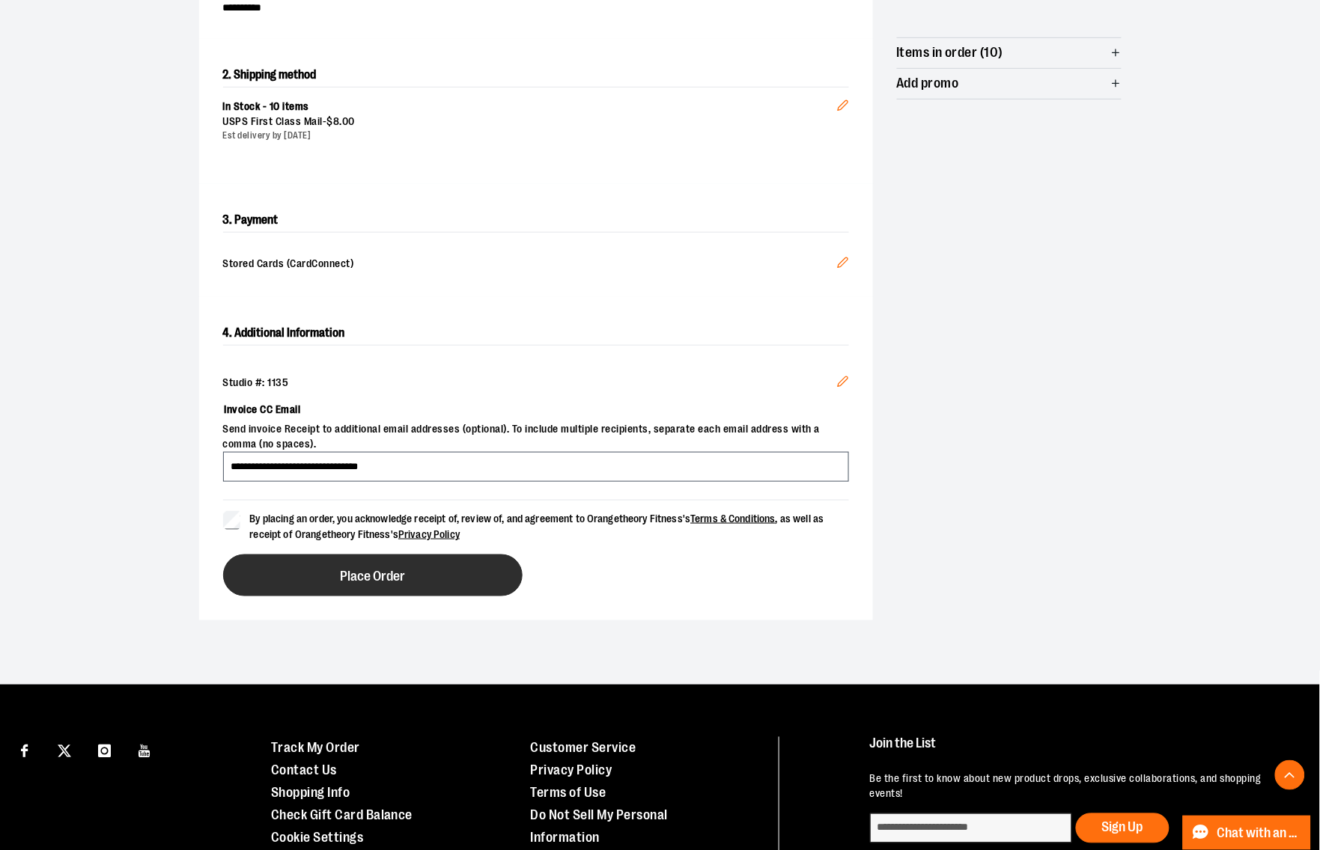
click at [469, 584] on button "Place Order" at bounding box center [372, 576] width 299 height 42
